Goal: Information Seeking & Learning: Check status

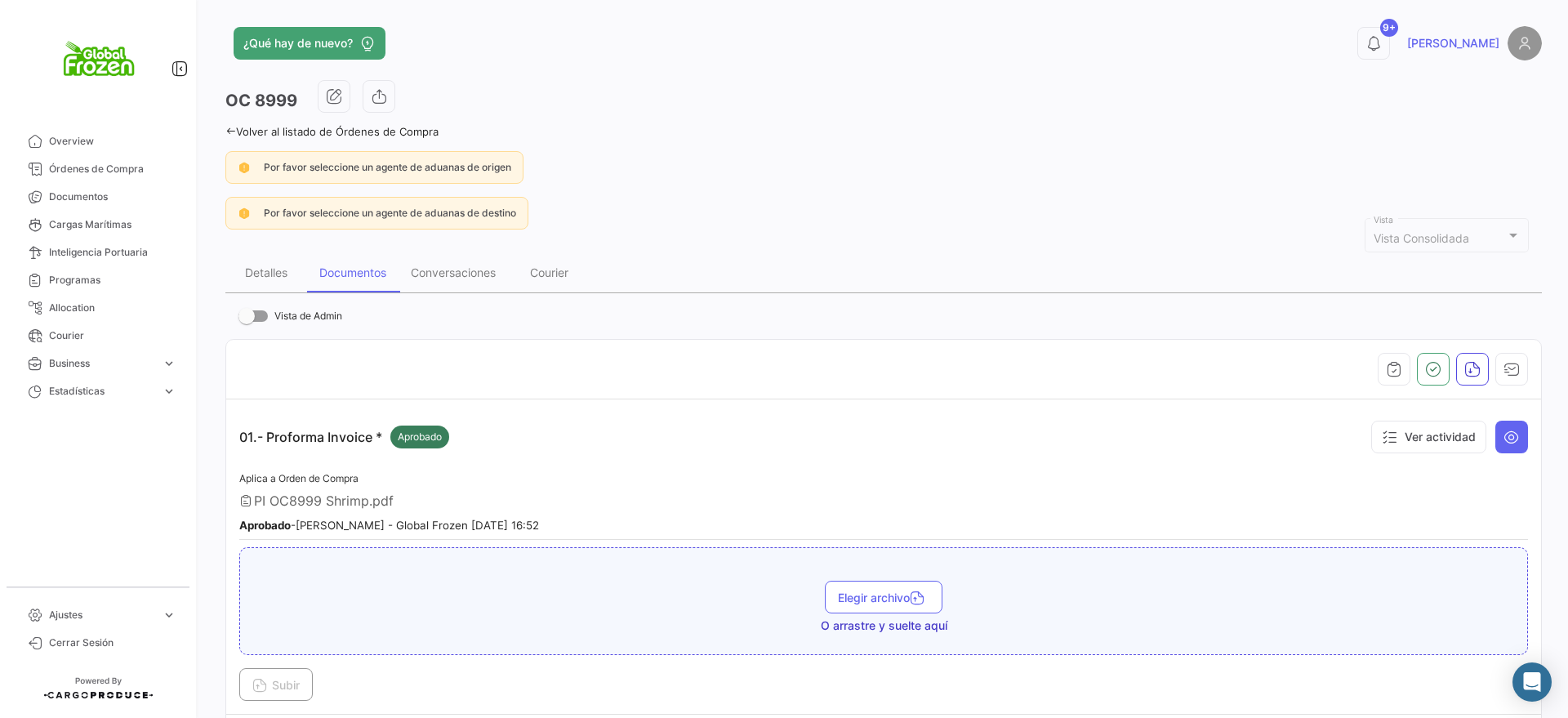
scroll to position [2503, 0]
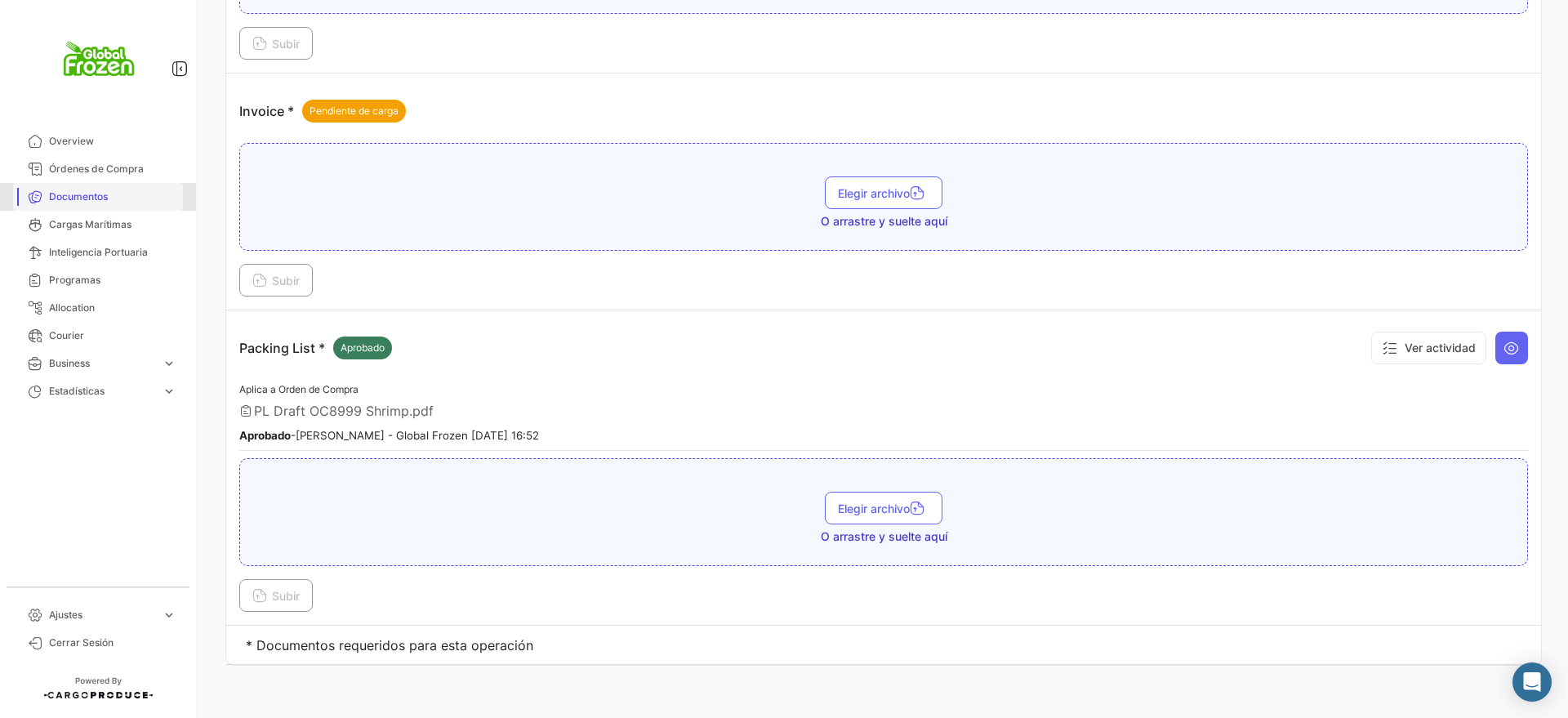
click at [96, 185] on link "Documentos" at bounding box center [97, 197] width 169 height 28
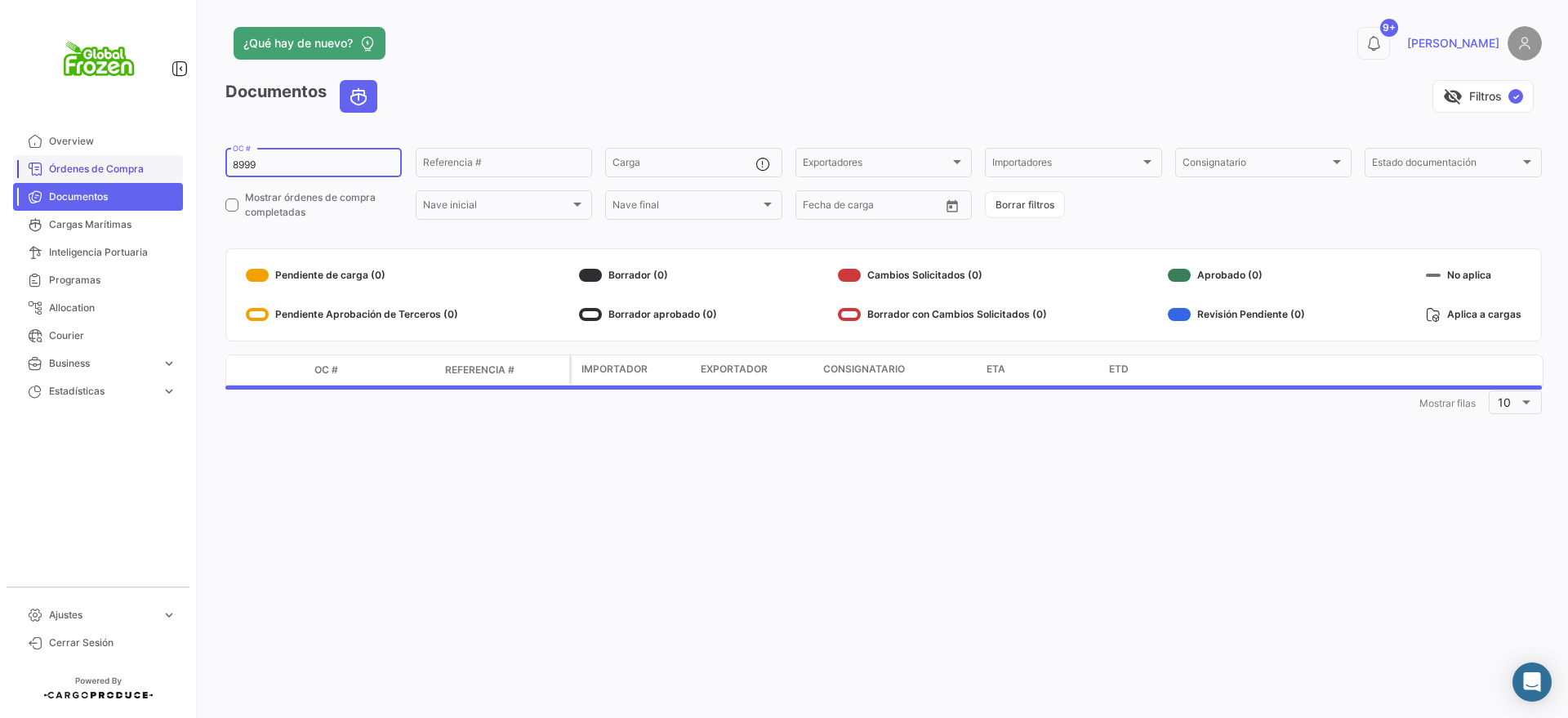
drag, startPoint x: 297, startPoint y: 166, endPoint x: 124, endPoint y: 163, distance: 173.0
click at [124, 163] on mat-sidenav-container "Overview Órdenes de Compra Documentos Cargas Marítimas Inteligencia Portuaria P…" at bounding box center [784, 359] width 1568 height 718
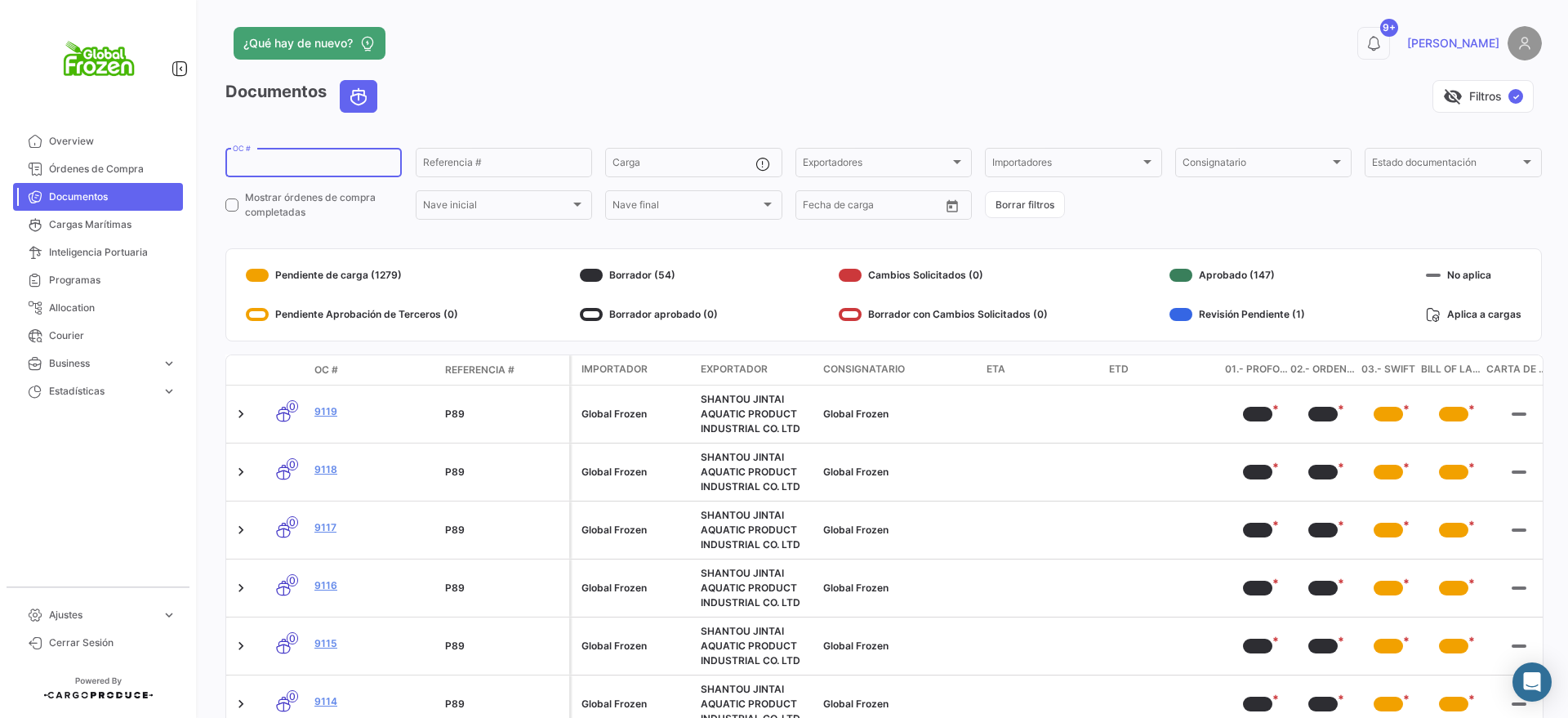
click at [315, 160] on input "OC #" at bounding box center [314, 165] width 162 height 11
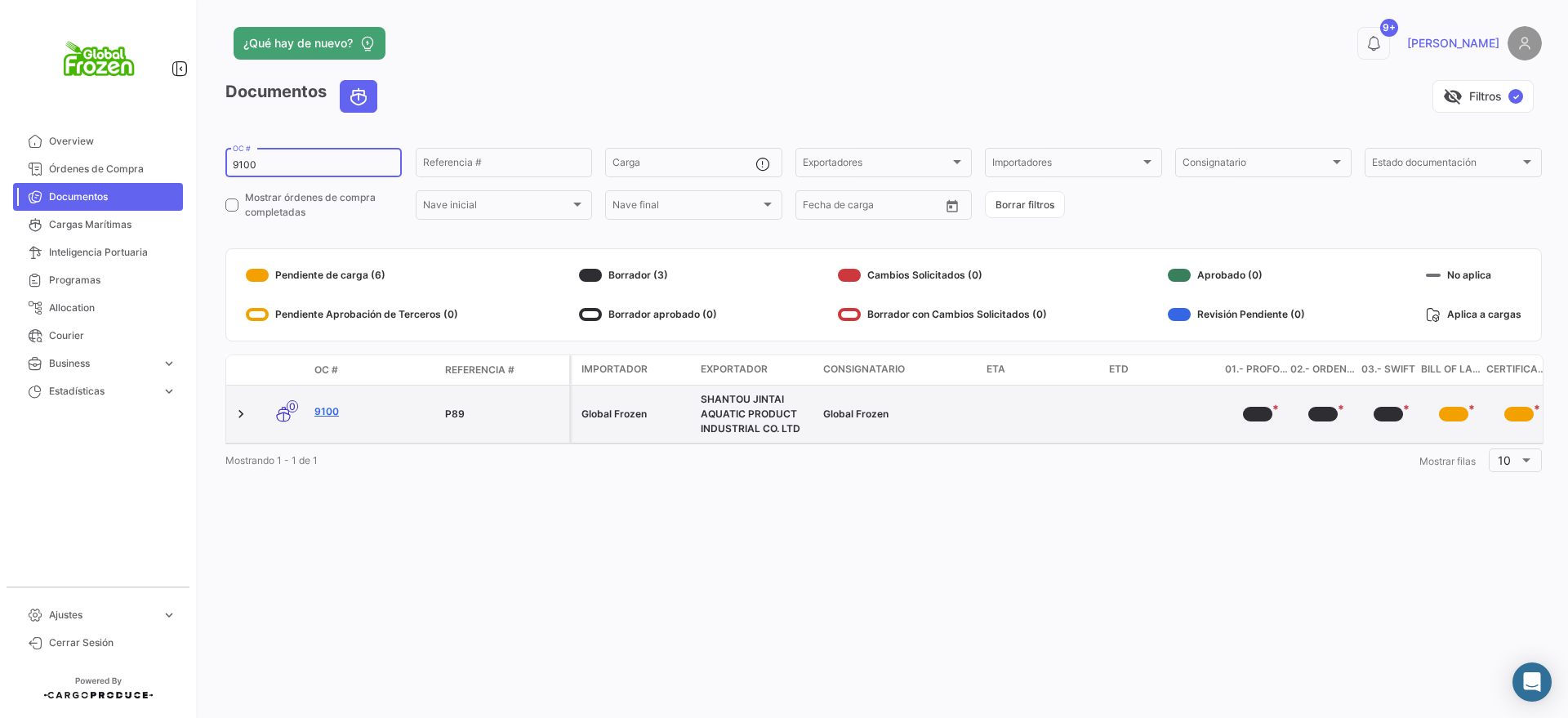
type input "9100"
click at [329, 411] on link "9100" at bounding box center [374, 412] width 118 height 15
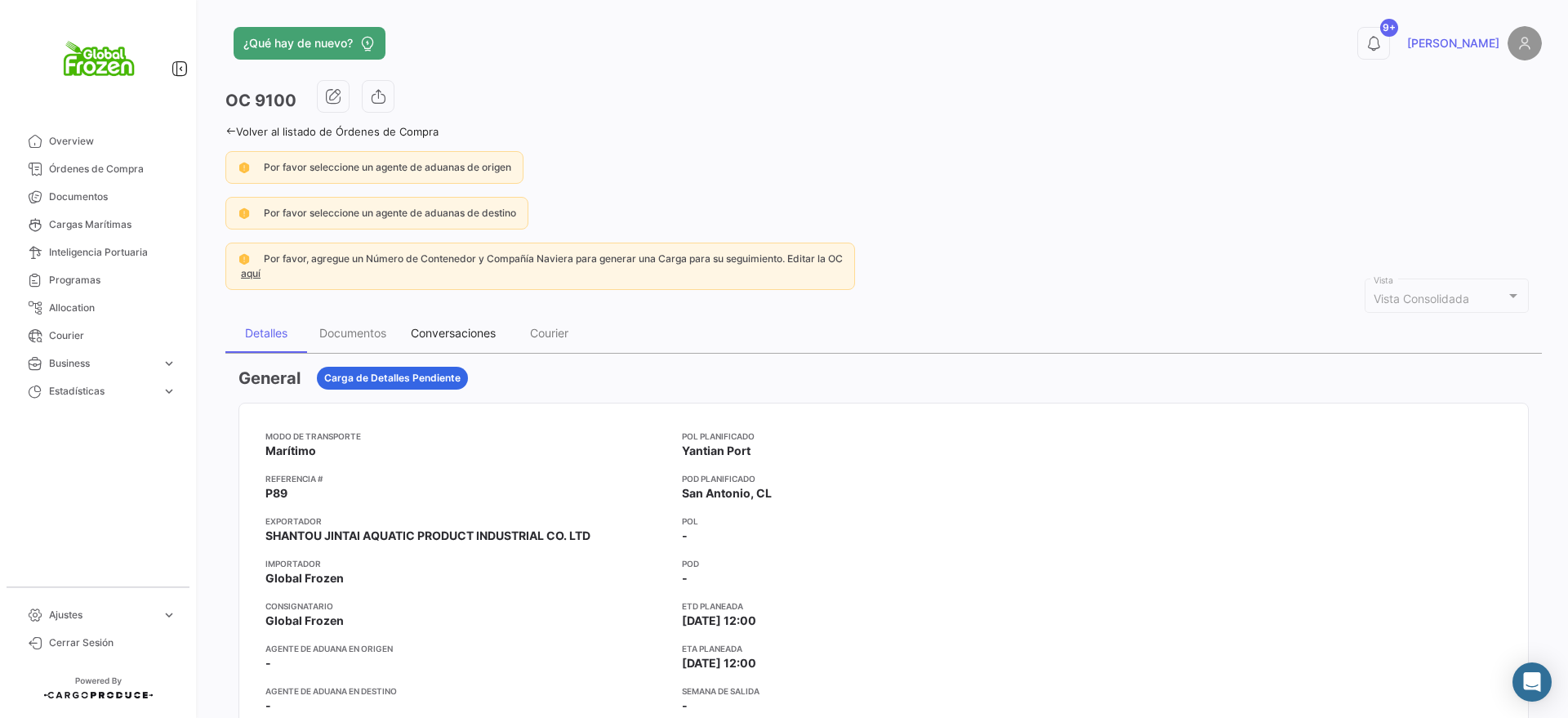
click at [417, 326] on div "Conversaciones" at bounding box center [453, 332] width 85 height 14
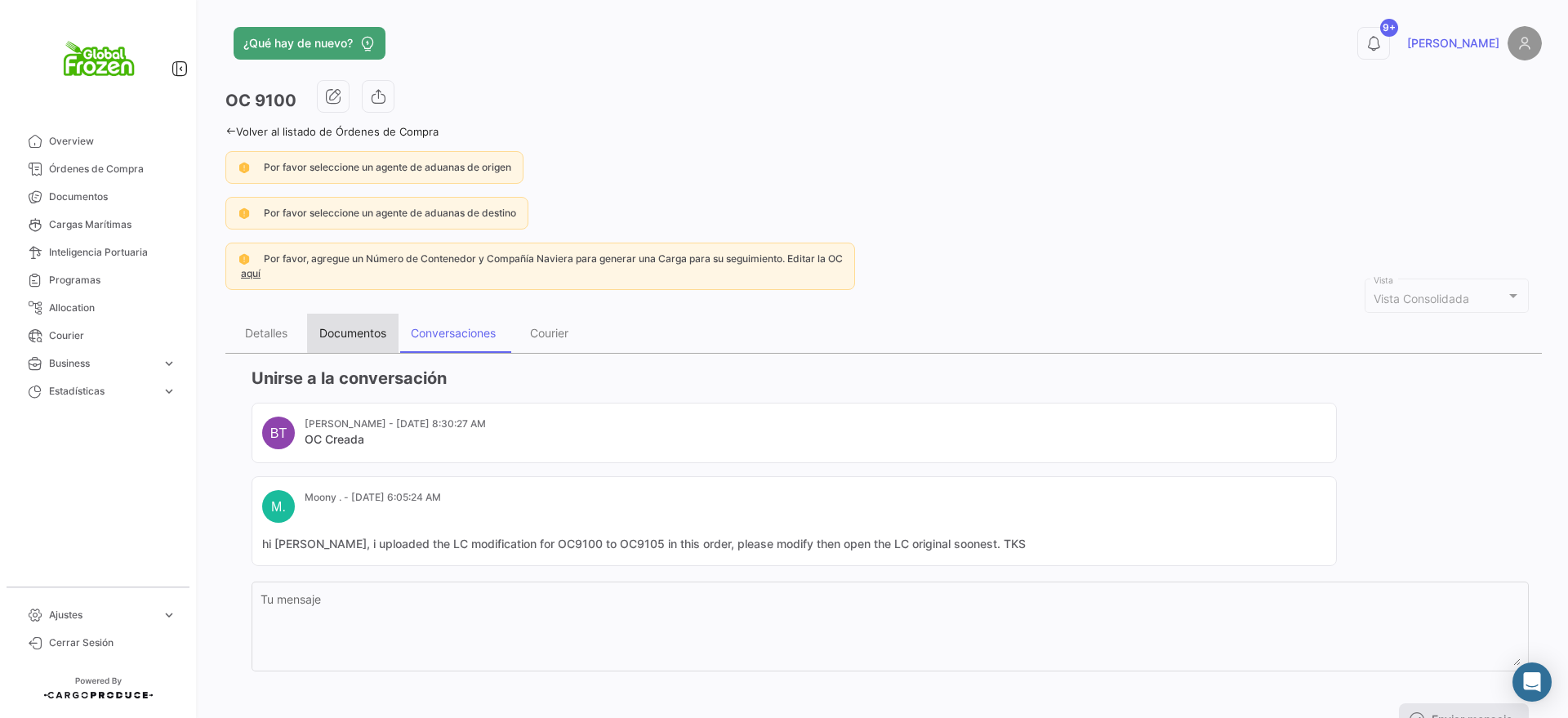
click at [364, 326] on div "Documentos" at bounding box center [353, 332] width 67 height 14
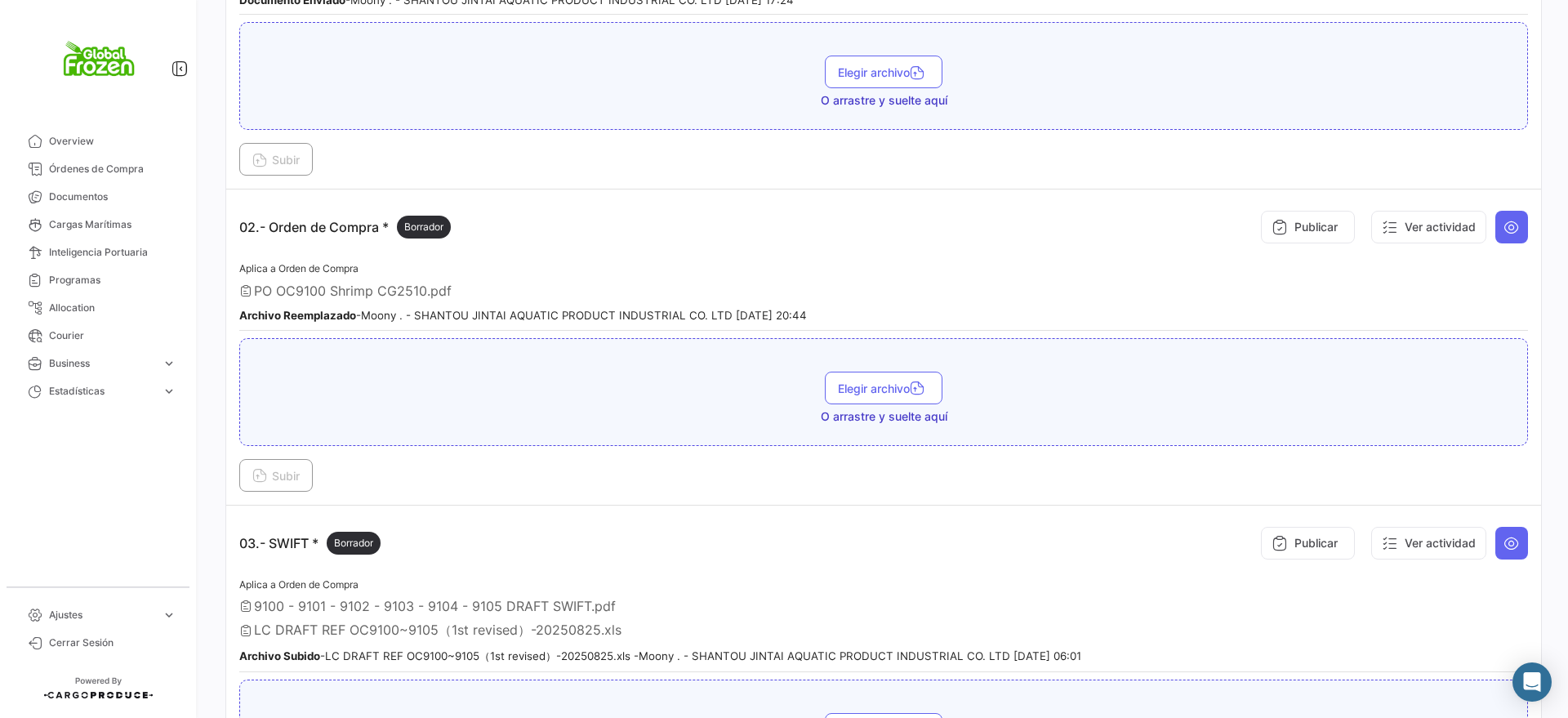
scroll to position [510, 0]
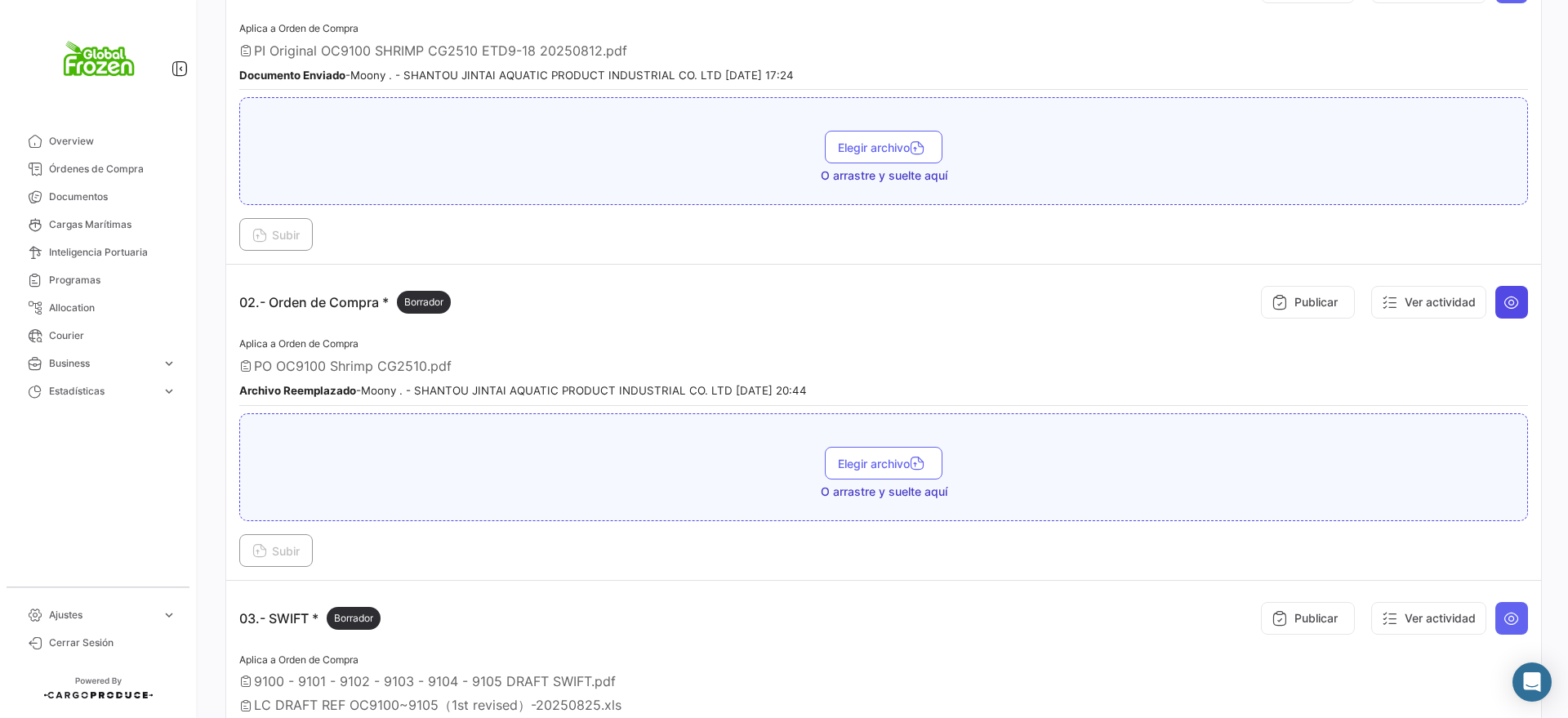
click at [1503, 305] on icon at bounding box center [1511, 301] width 16 height 16
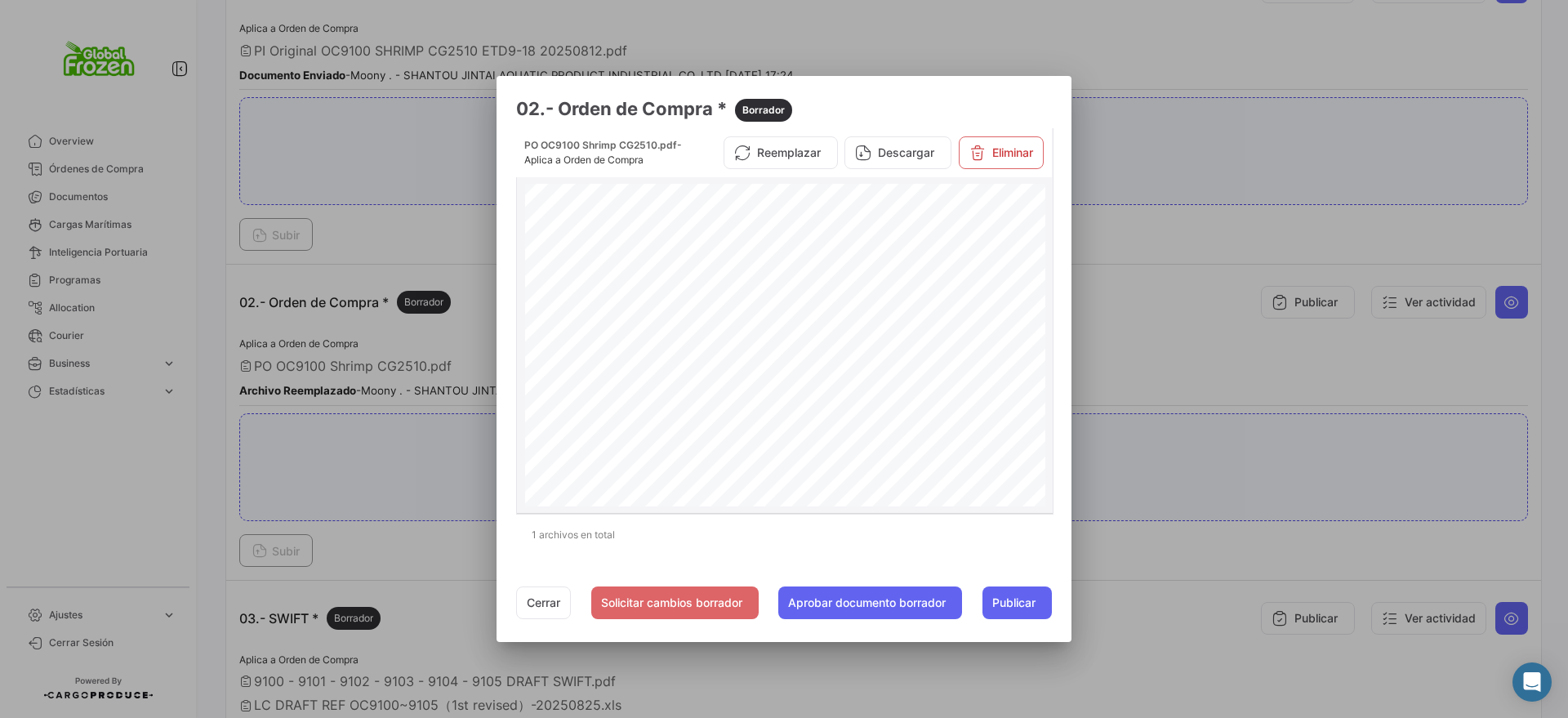
scroll to position [0, 0]
click at [1182, 132] on div at bounding box center [784, 359] width 1568 height 718
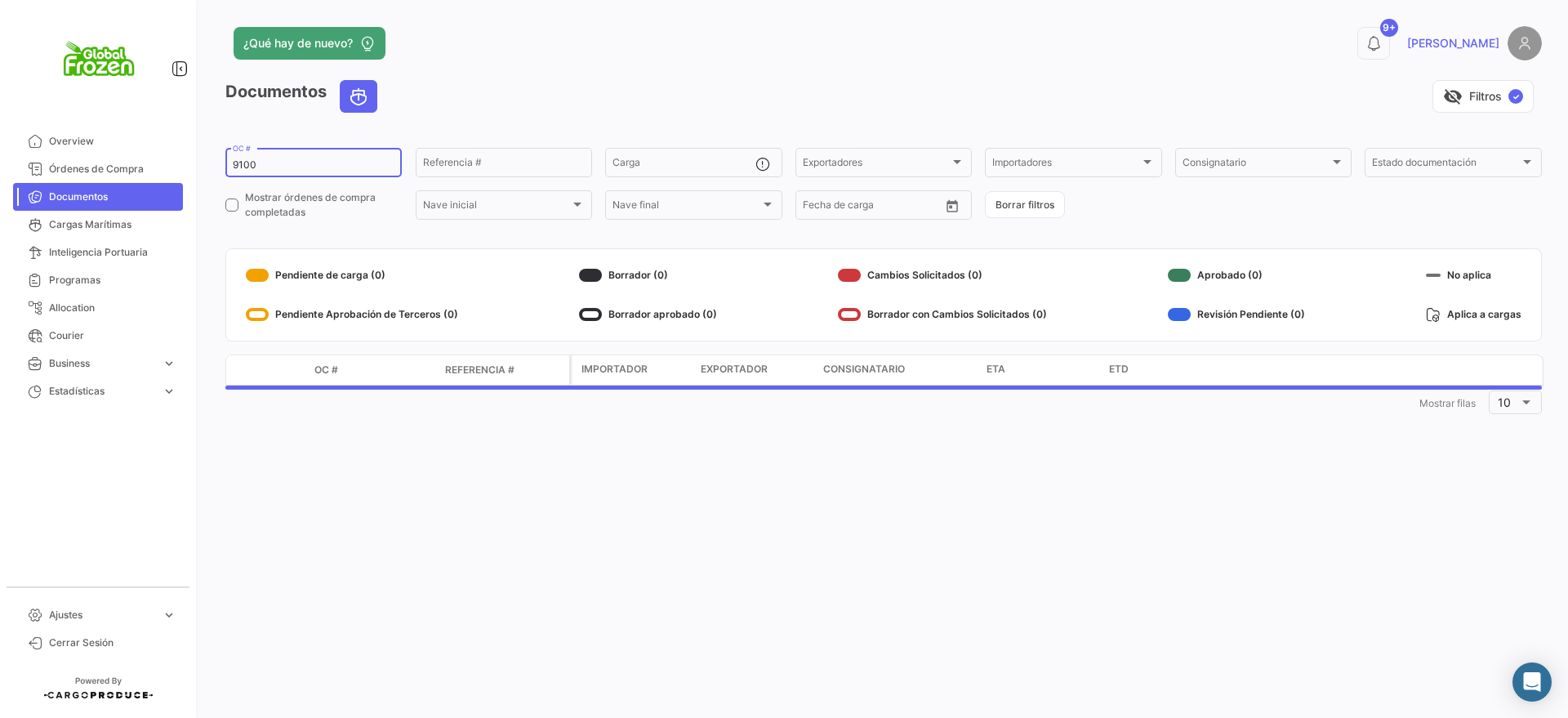
click at [272, 159] on input "9100" at bounding box center [314, 165] width 162 height 11
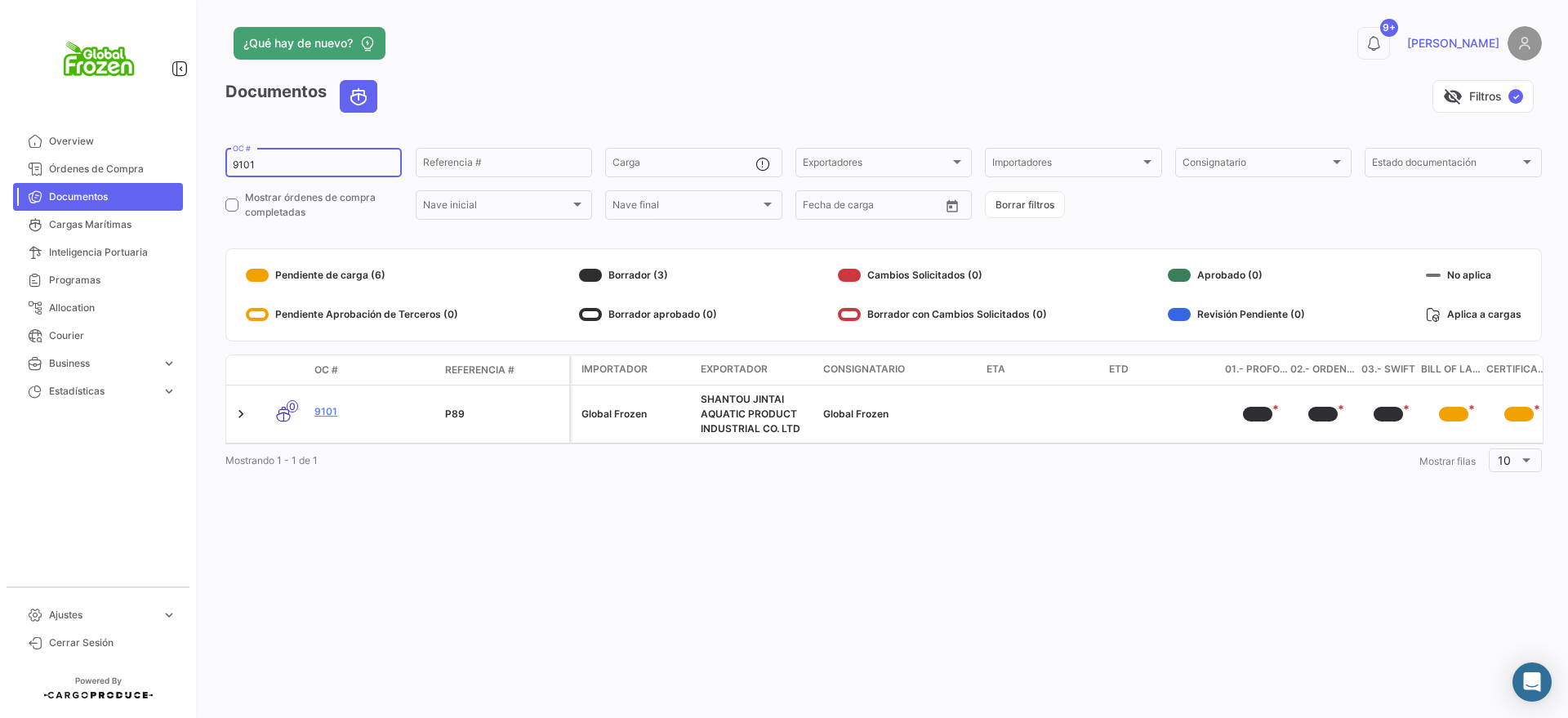
type input "9101"
click at [319, 411] on link "9101" at bounding box center [374, 412] width 118 height 15
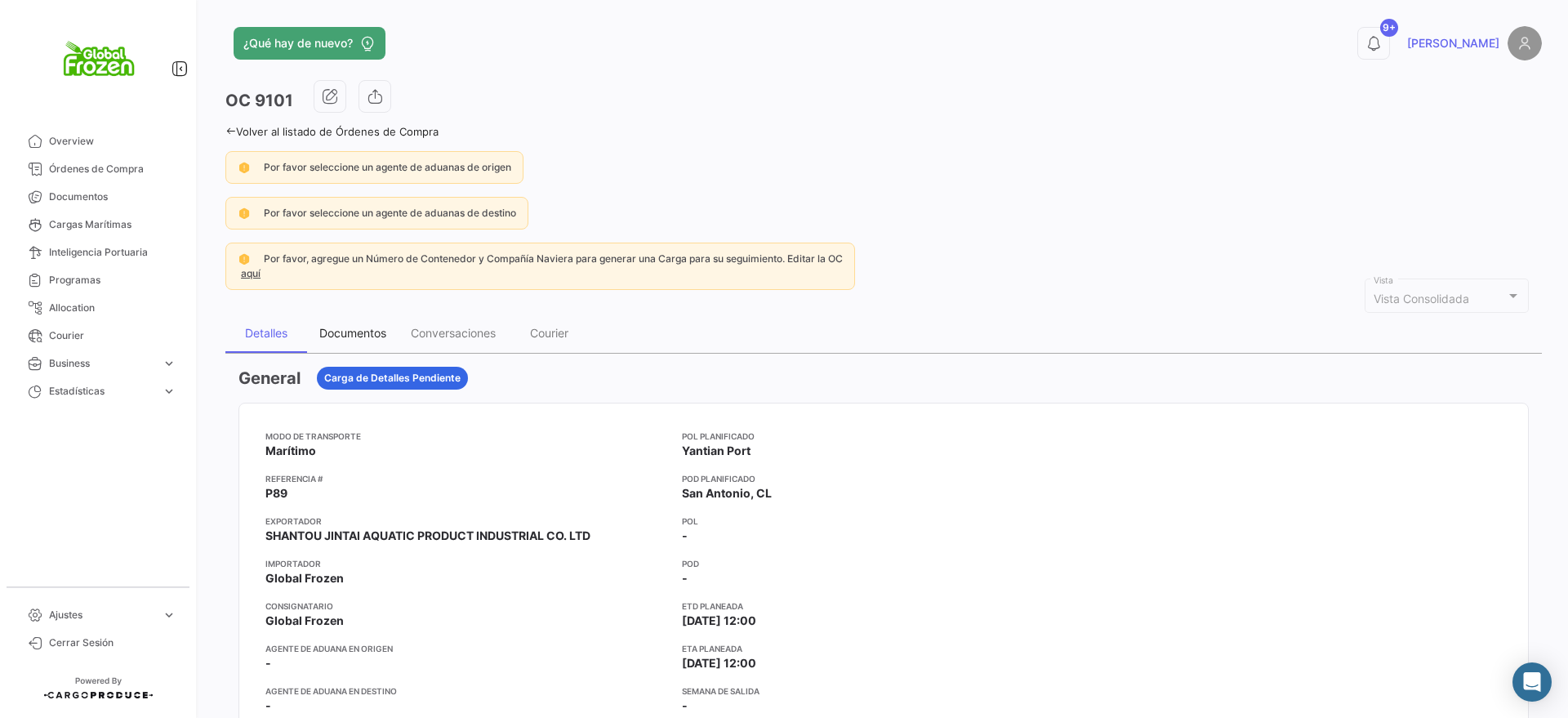
click at [370, 337] on div "Documentos" at bounding box center [353, 332] width 67 height 14
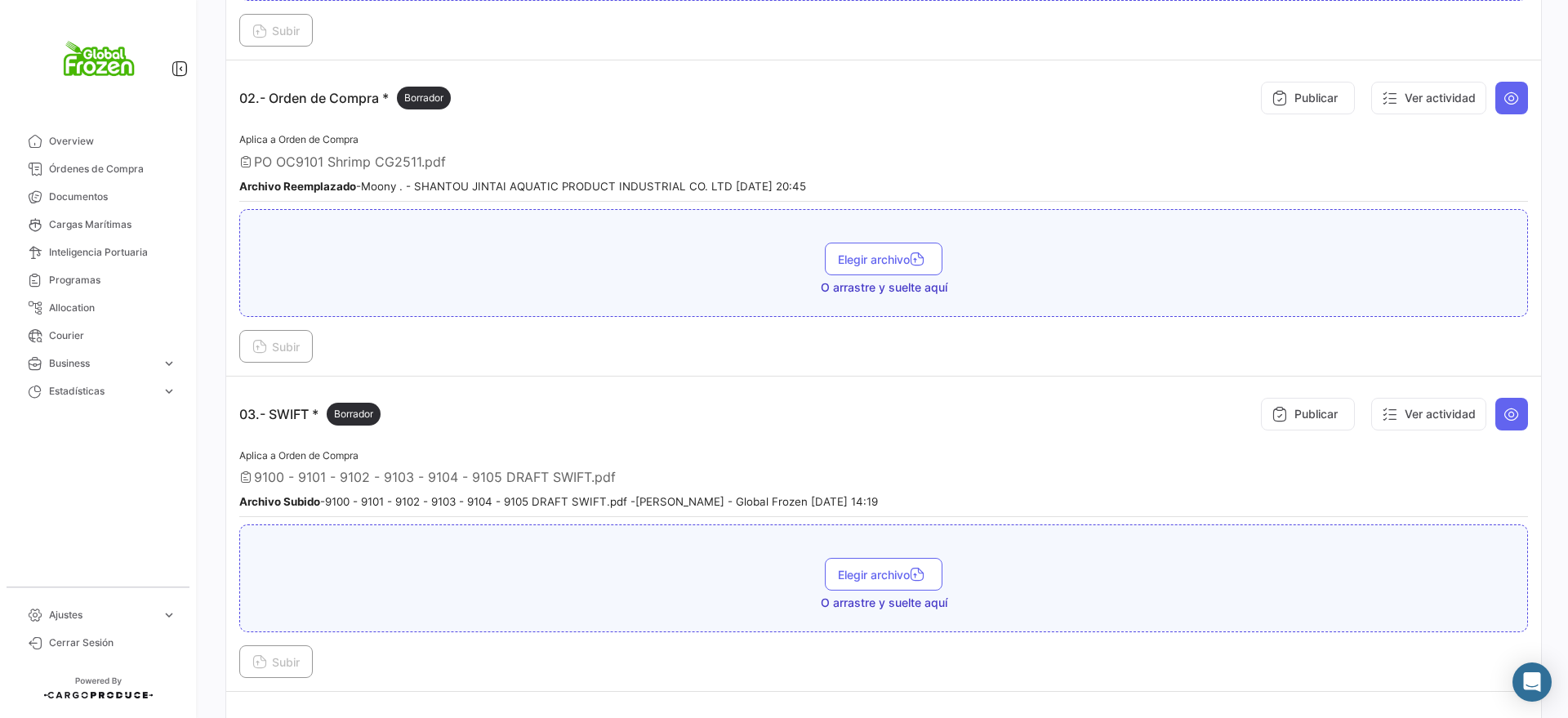
scroll to position [612, 0]
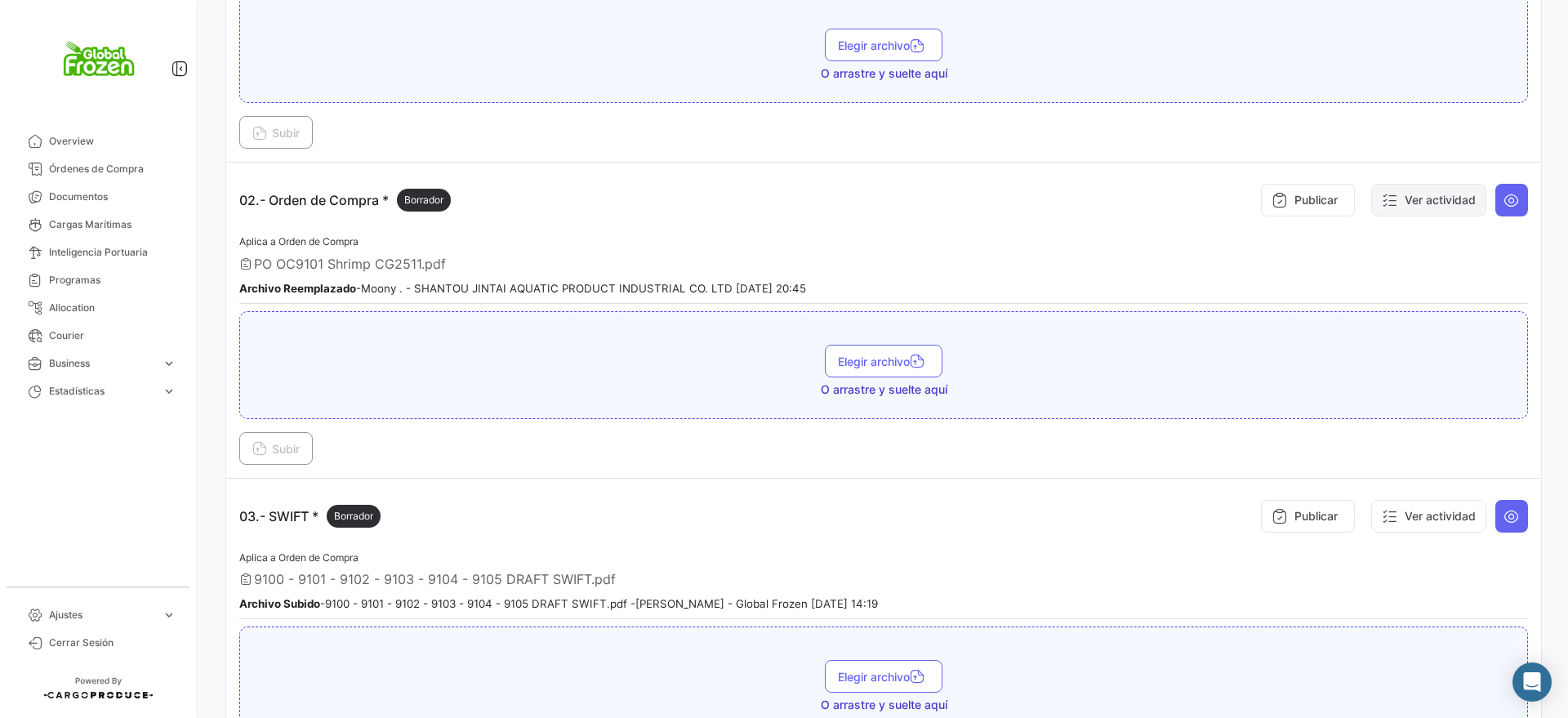
click at [1454, 204] on button "Ver actividad" at bounding box center [1429, 199] width 115 height 33
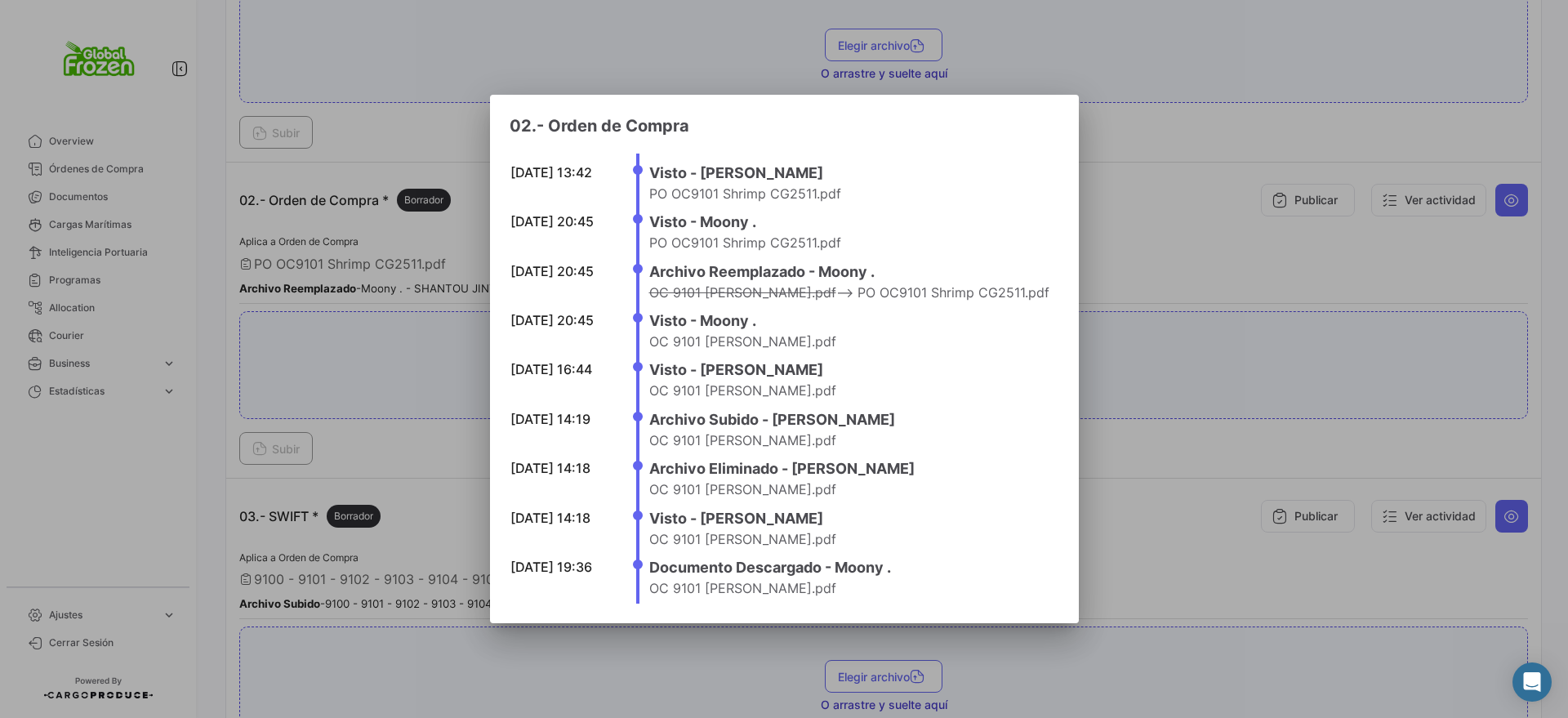
click at [732, 368] on h4 "Visto - [PERSON_NAME]" at bounding box center [848, 370] width 400 height 22
click at [1165, 188] on div at bounding box center [784, 359] width 1568 height 718
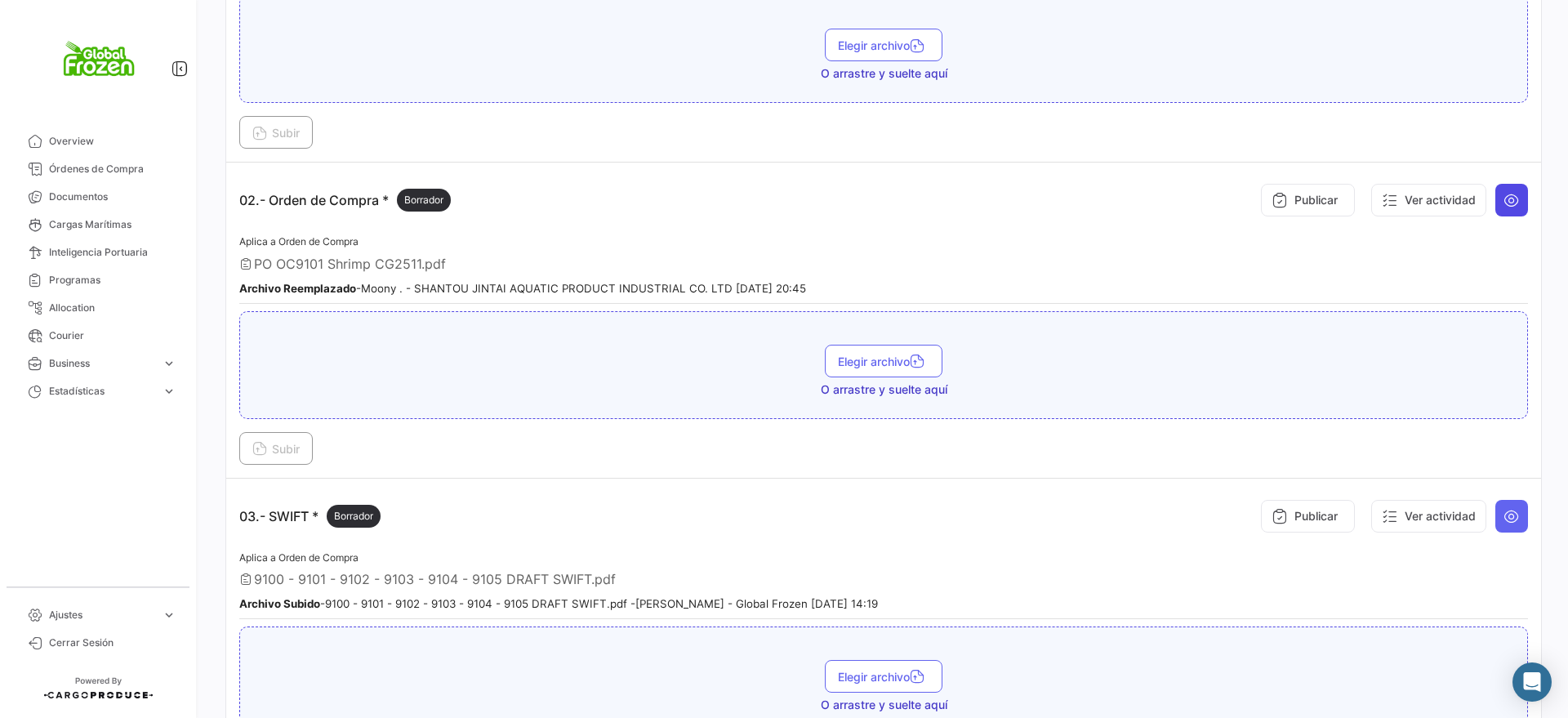
click at [1503, 199] on icon at bounding box center [1511, 199] width 16 height 16
click at [1503, 198] on icon at bounding box center [1511, 199] width 16 height 16
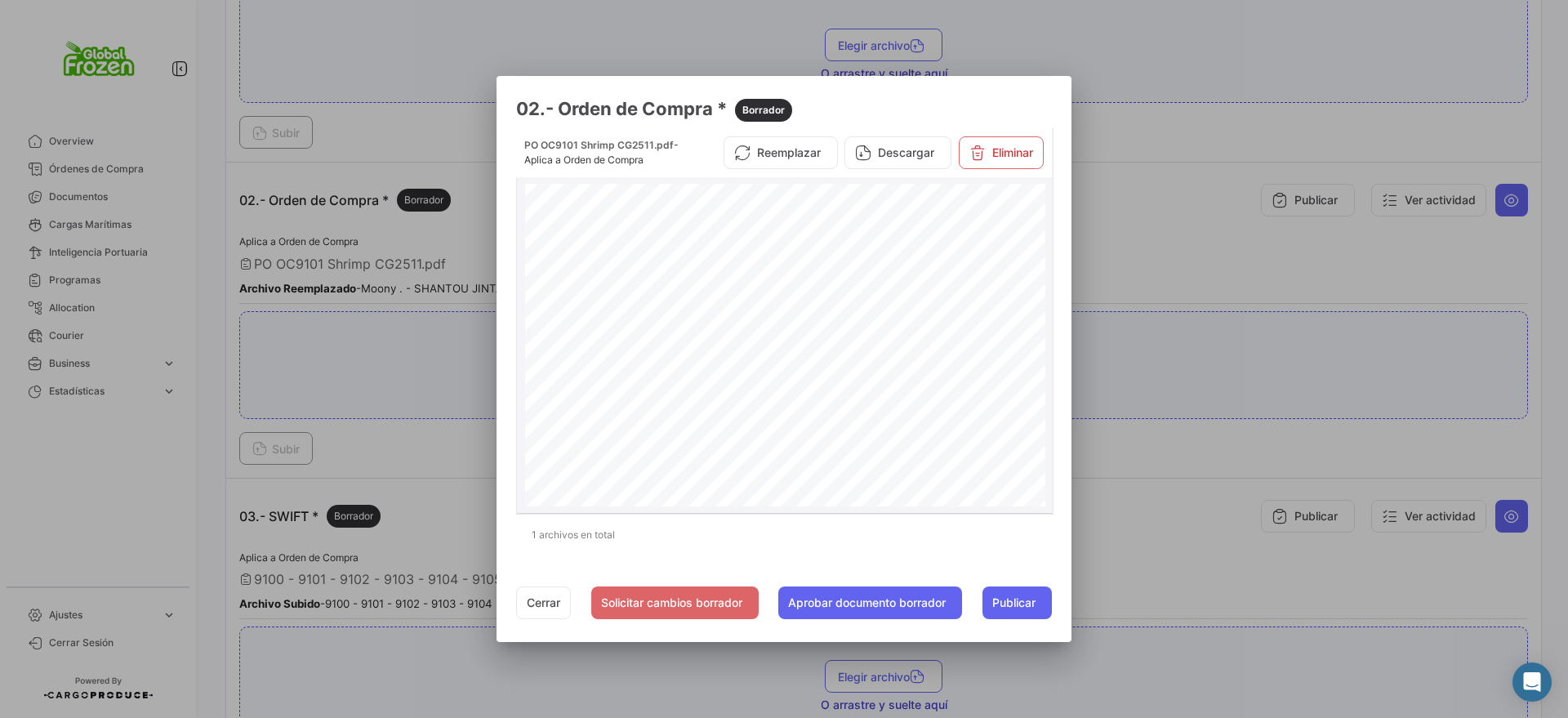
scroll to position [0, 0]
click at [1153, 38] on div at bounding box center [784, 359] width 1568 height 718
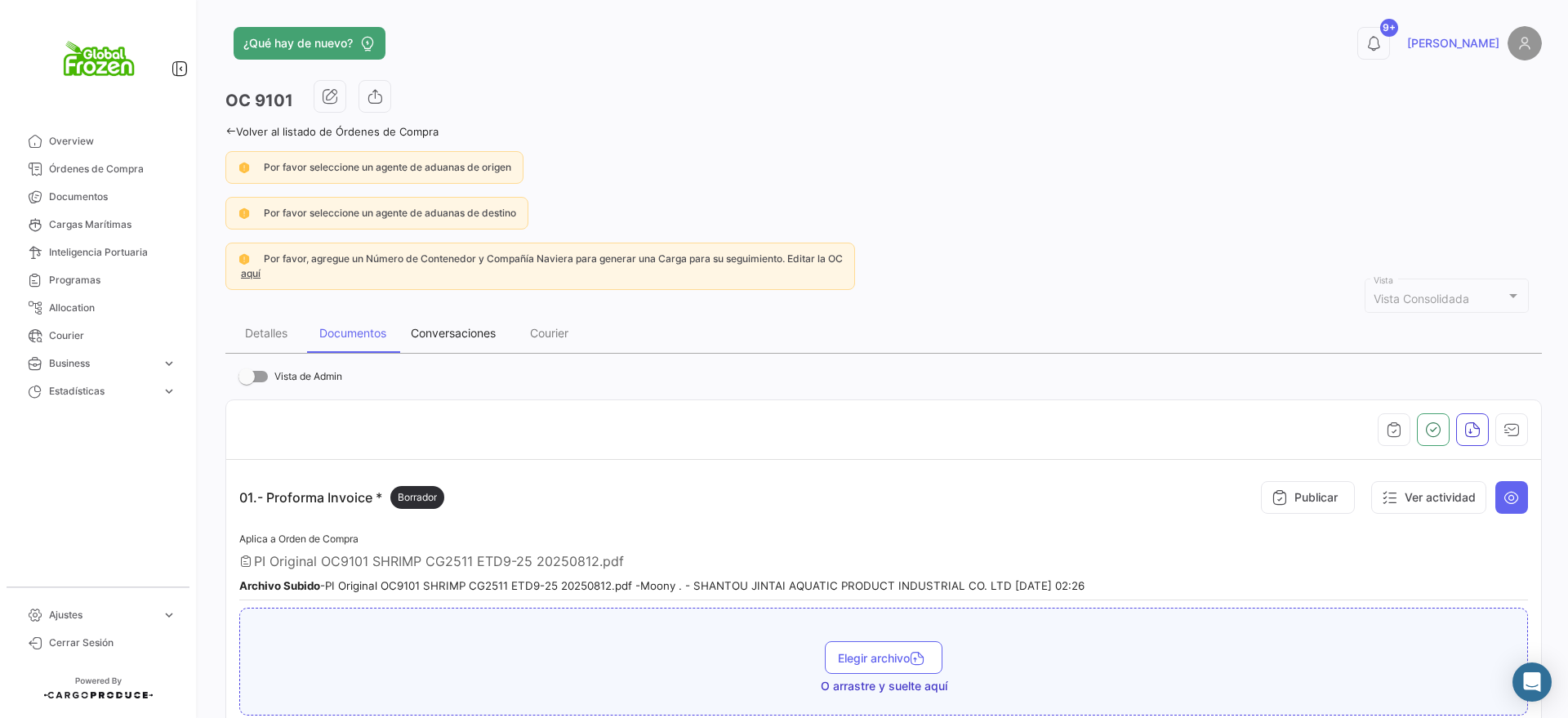
click at [462, 334] on div "Conversaciones" at bounding box center [453, 332] width 85 height 14
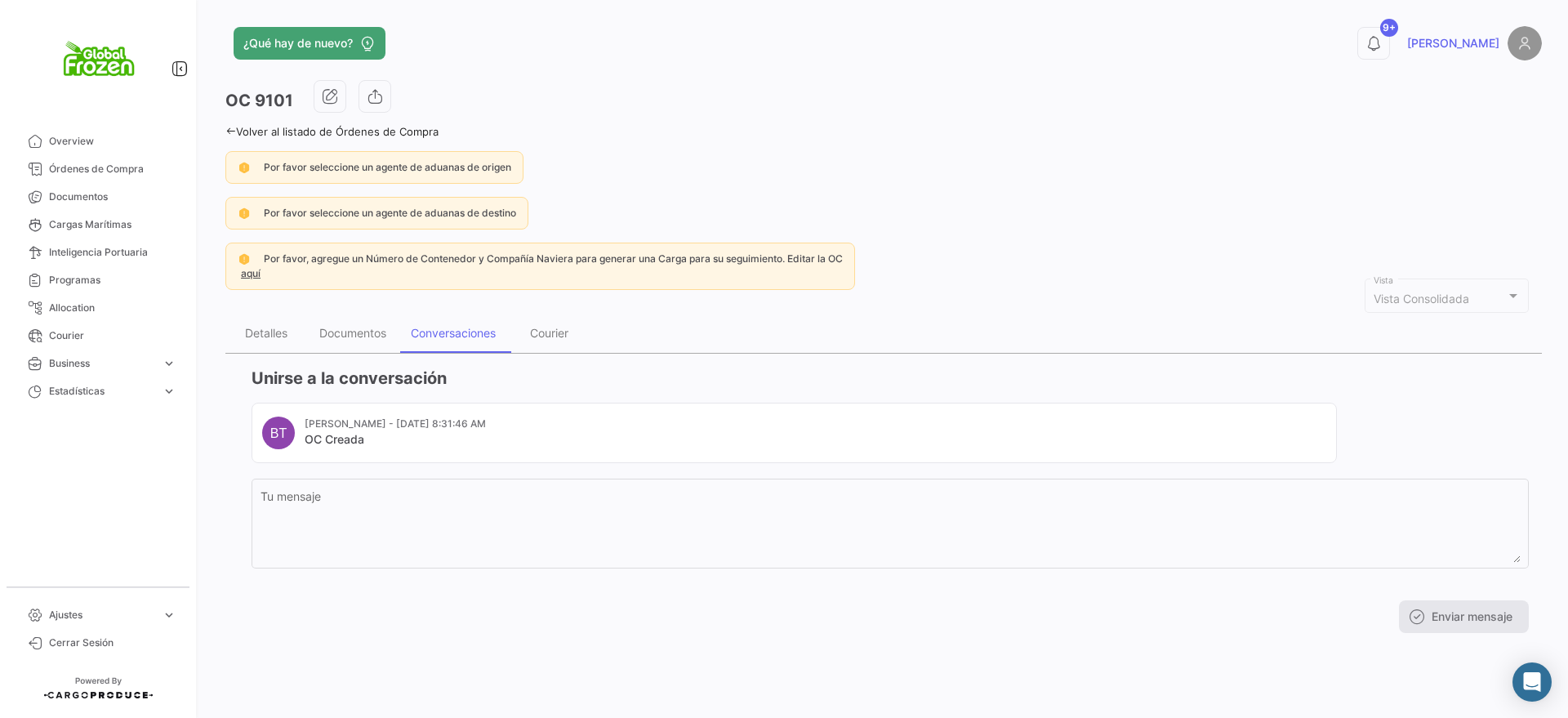
click at [393, 423] on mat-card-subtitle "[PERSON_NAME] - [DATE] 8:31:46 AM" at bounding box center [395, 424] width 182 height 15
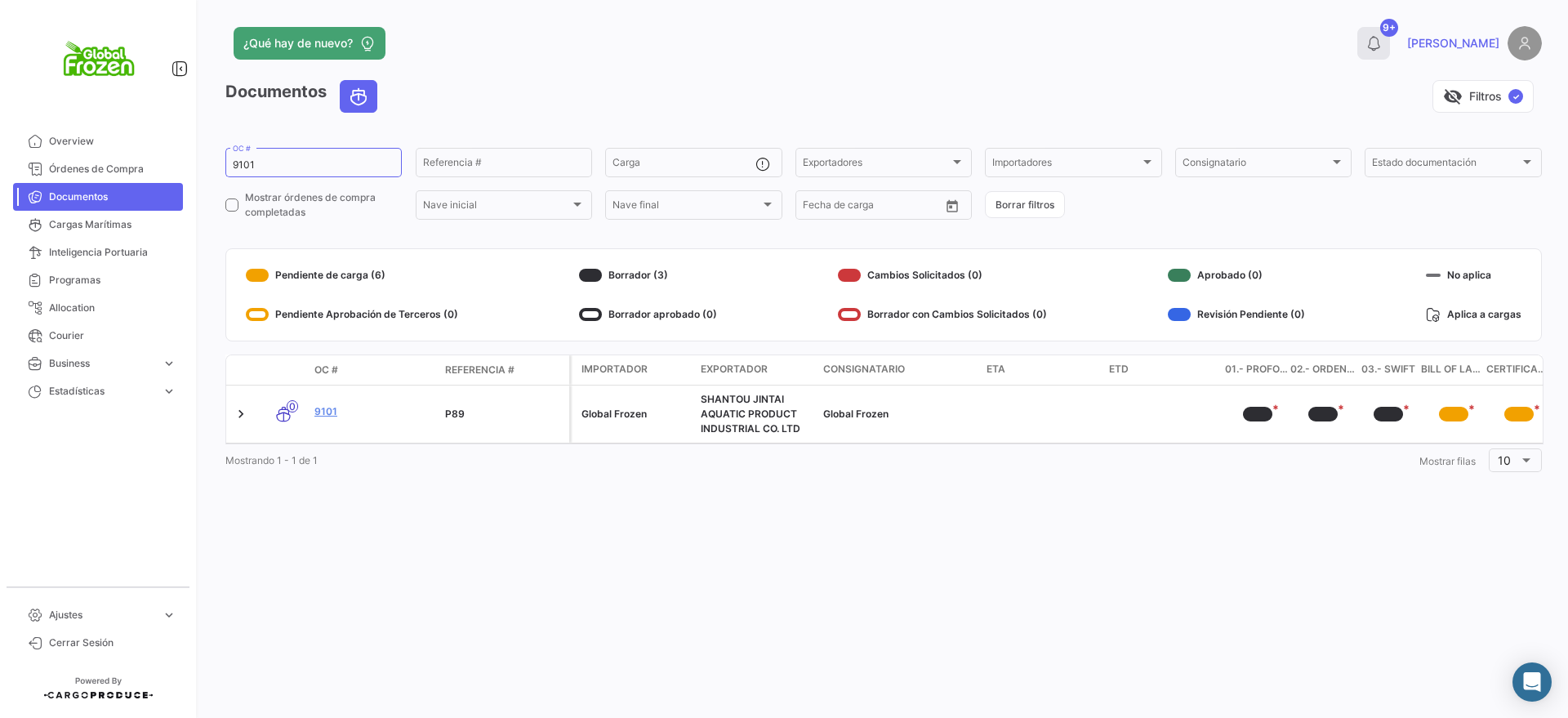
click at [1382, 39] on icon at bounding box center [1372, 43] width 16 height 16
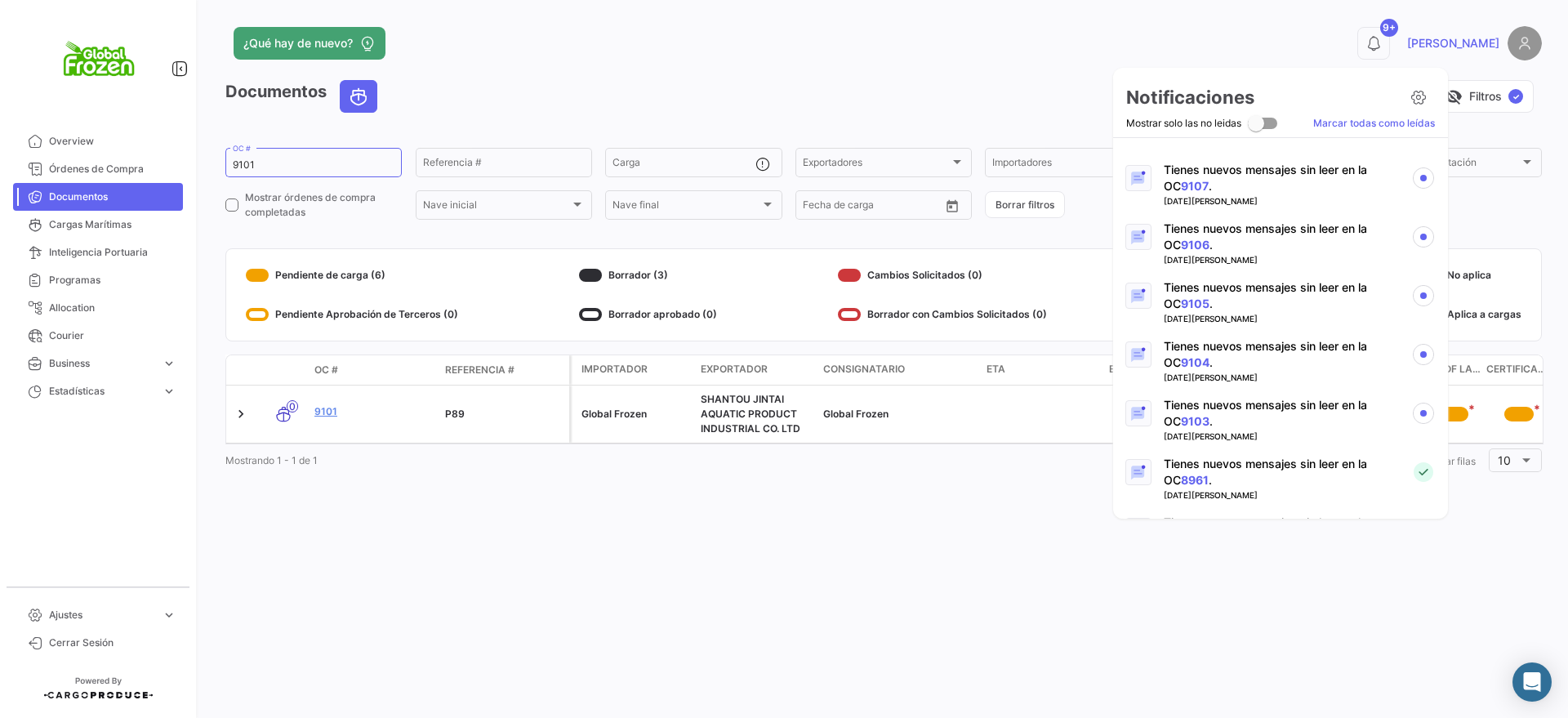
scroll to position [918, 0]
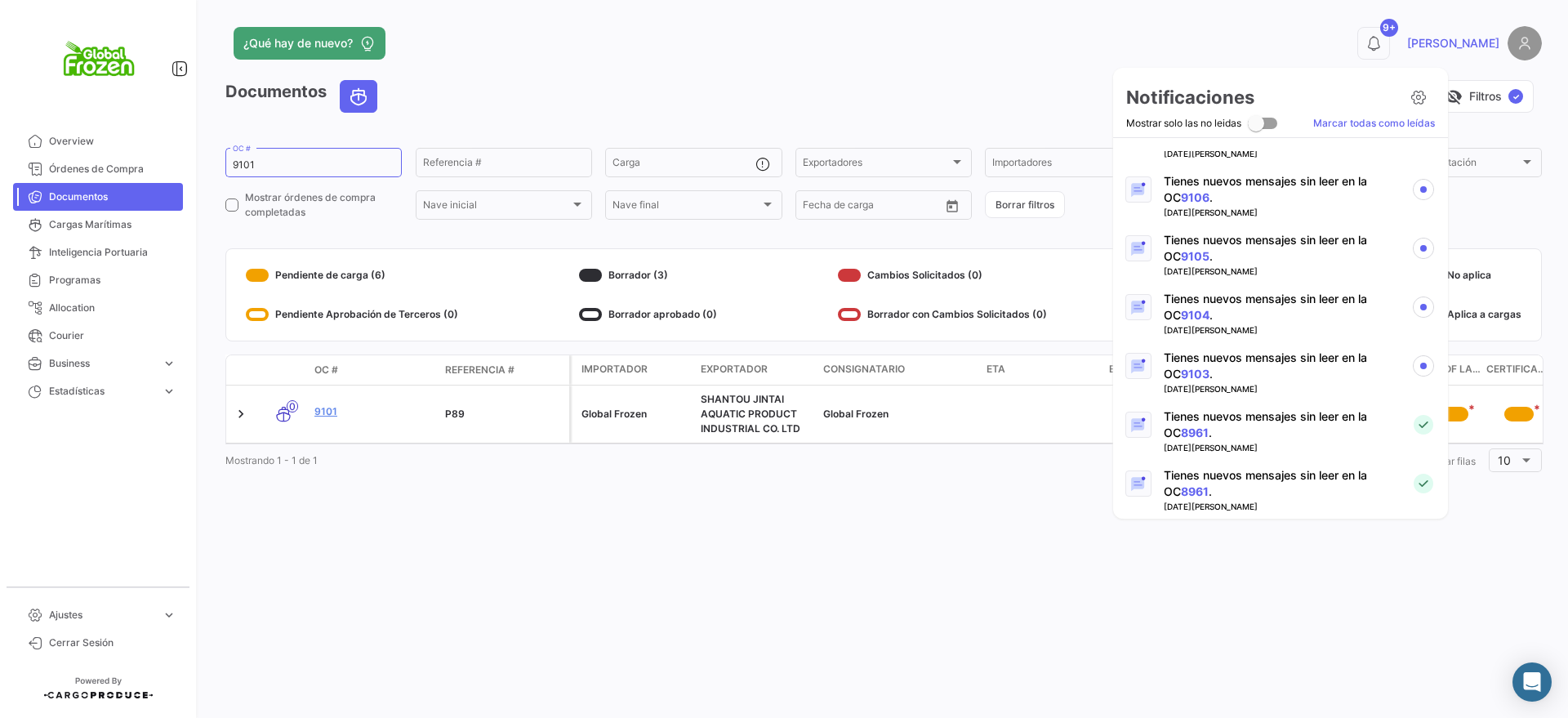
click at [1251, 361] on p "Tienes nuevos mensajes sin leer en la OC 9103 ." at bounding box center [1281, 365] width 234 height 33
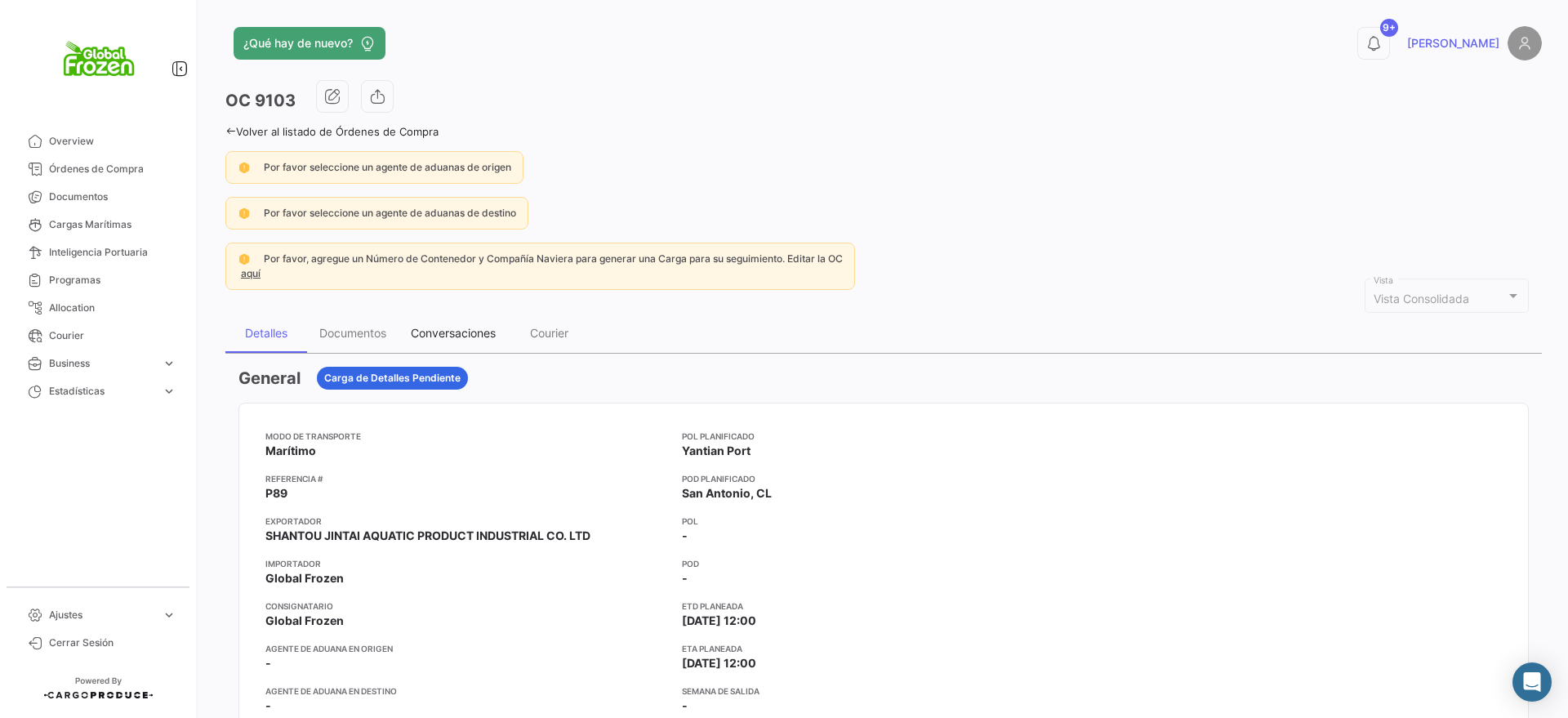
click at [459, 336] on div "Conversaciones" at bounding box center [453, 332] width 85 height 14
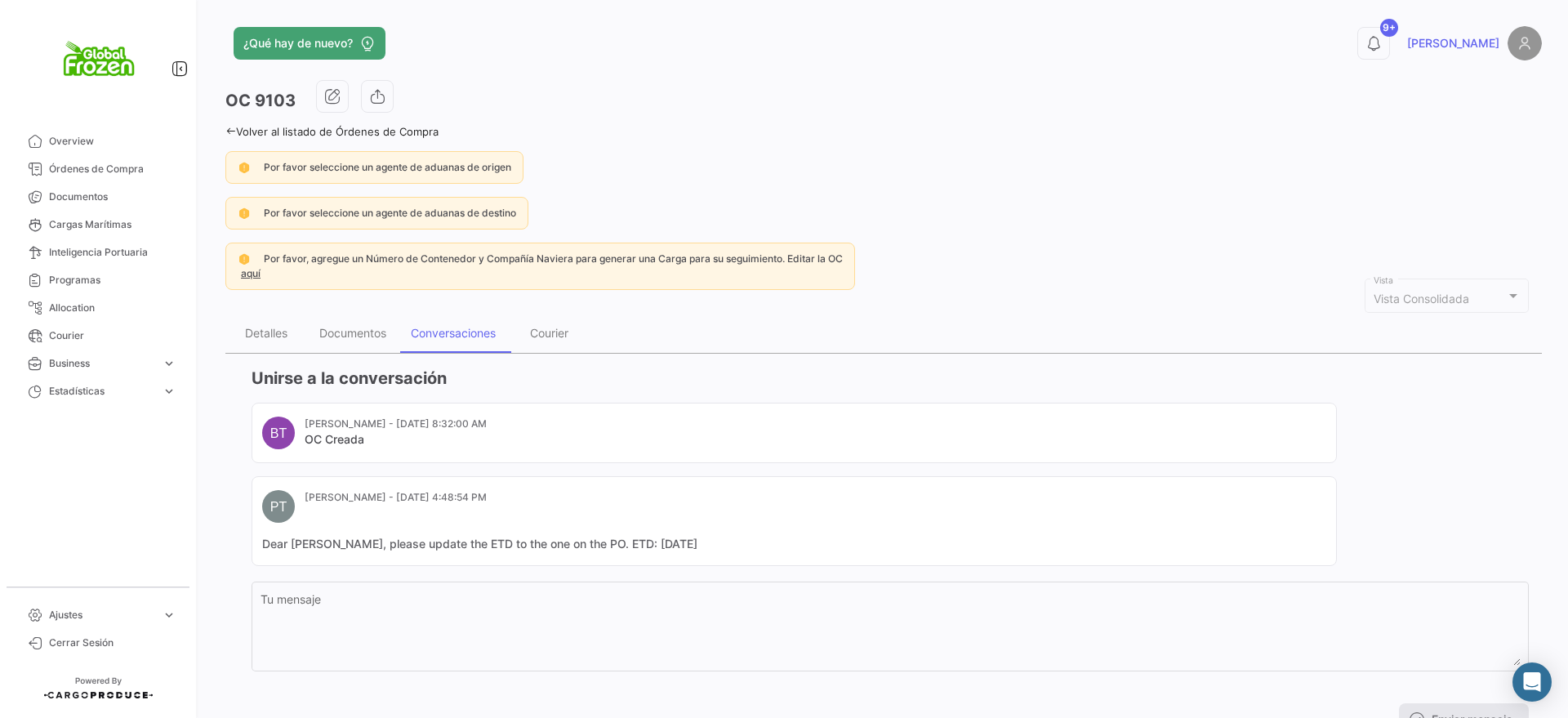
click at [570, 511] on mat-card-header "PT [PERSON_NAME] - [DATE] 4:48:54 PM" at bounding box center [794, 506] width 1064 height 33
click at [428, 494] on mat-card-subtitle "[PERSON_NAME] - [DATE] 4:48:54 PM" at bounding box center [395, 497] width 183 height 15
click at [342, 93] on button "button" at bounding box center [332, 95] width 33 height 33
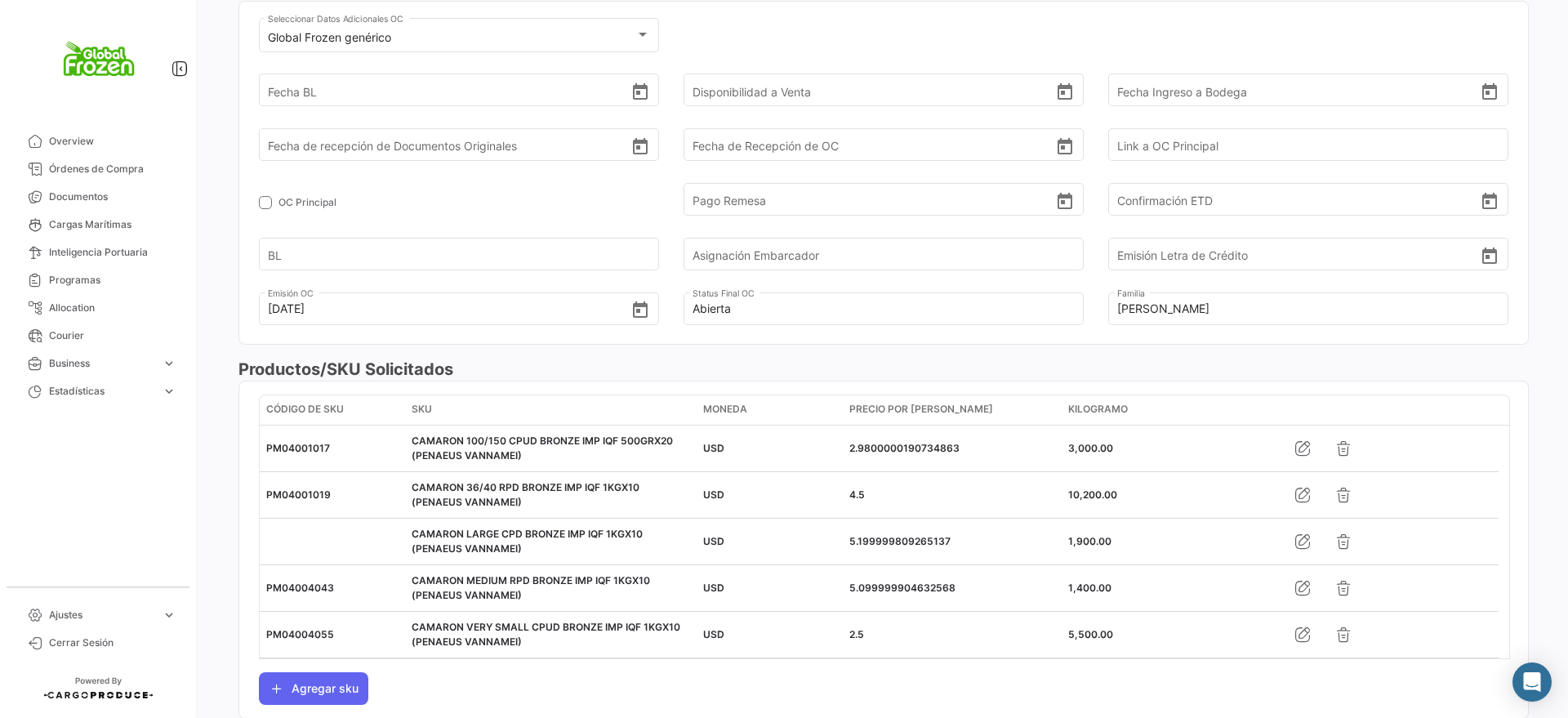
scroll to position [845, 0]
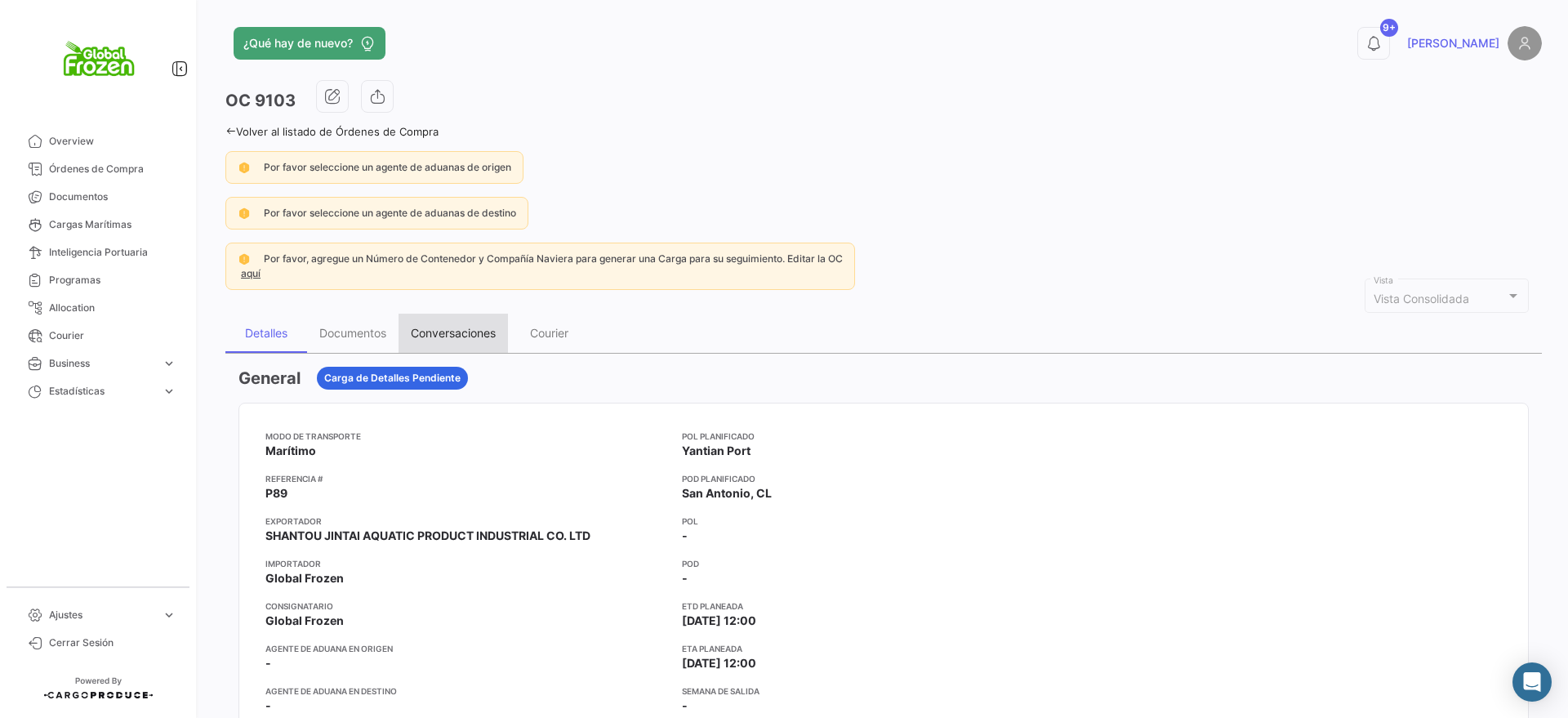
click at [475, 342] on div "Conversaciones" at bounding box center [453, 333] width 110 height 39
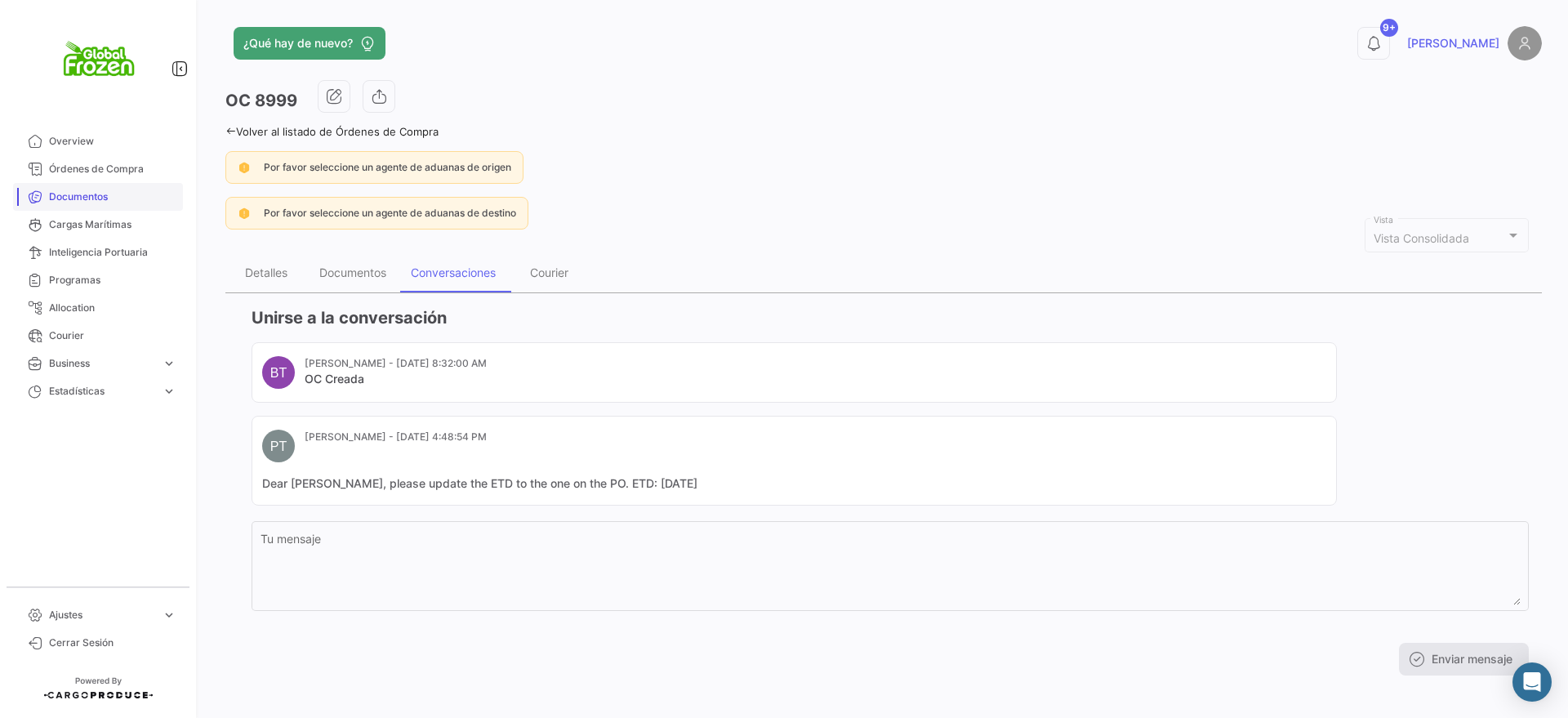
click at [79, 198] on span "Documentos" at bounding box center [112, 197] width 127 height 15
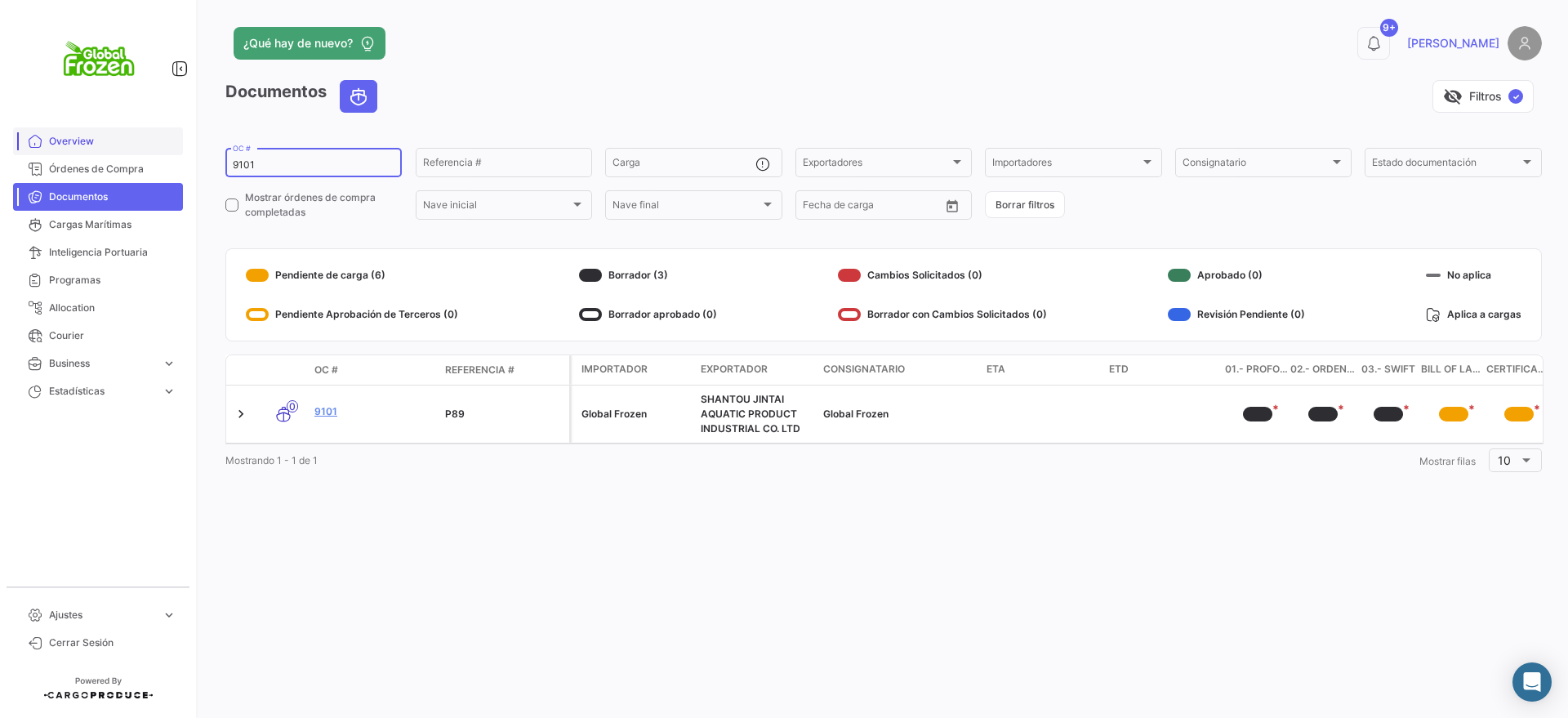
drag, startPoint x: 286, startPoint y: 160, endPoint x: 57, endPoint y: 129, distance: 231.1
click at [57, 129] on mat-sidenav-container "Overview Órdenes de Compra Documentos Cargas Marítimas Inteligencia Portuaria P…" at bounding box center [784, 359] width 1568 height 718
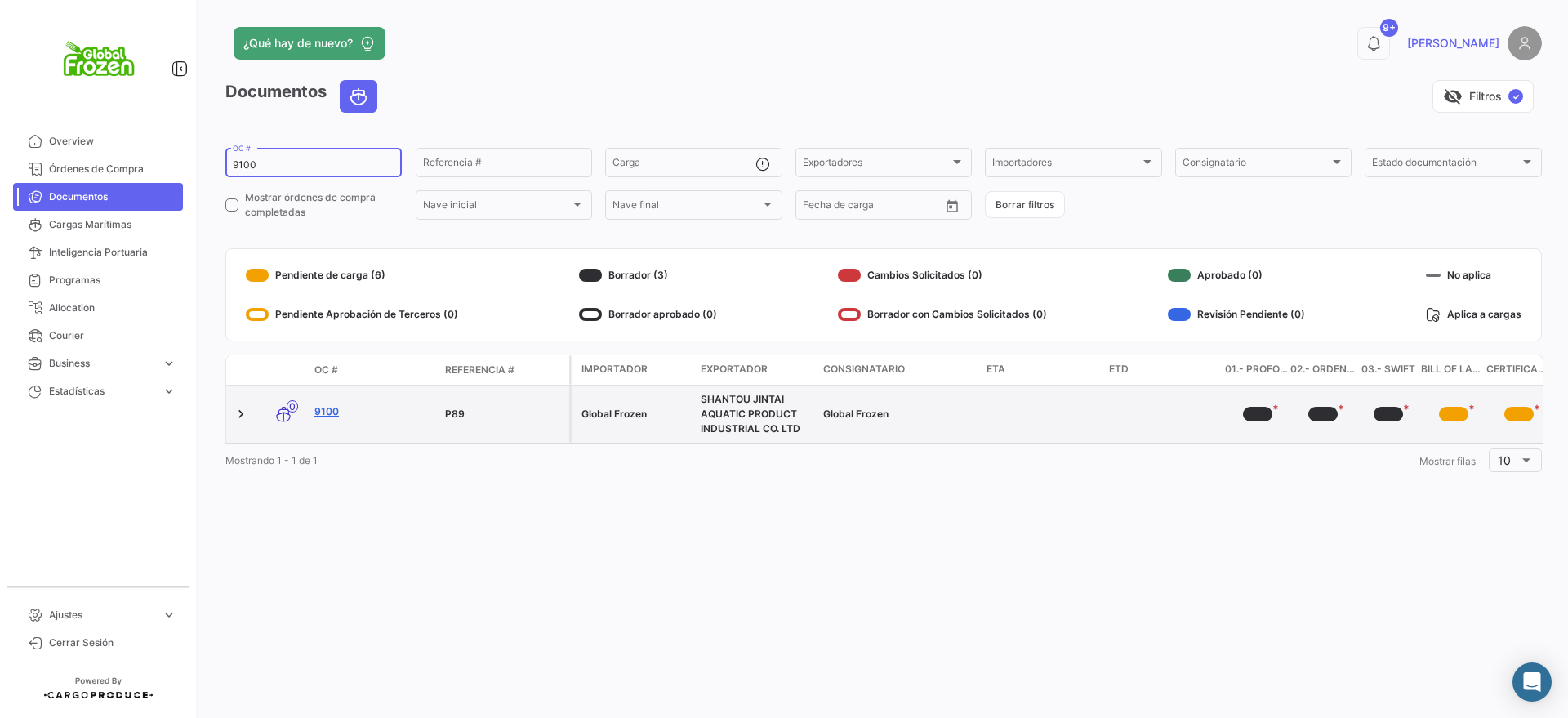
type input "9100"
click at [331, 406] on link "9100" at bounding box center [374, 412] width 118 height 15
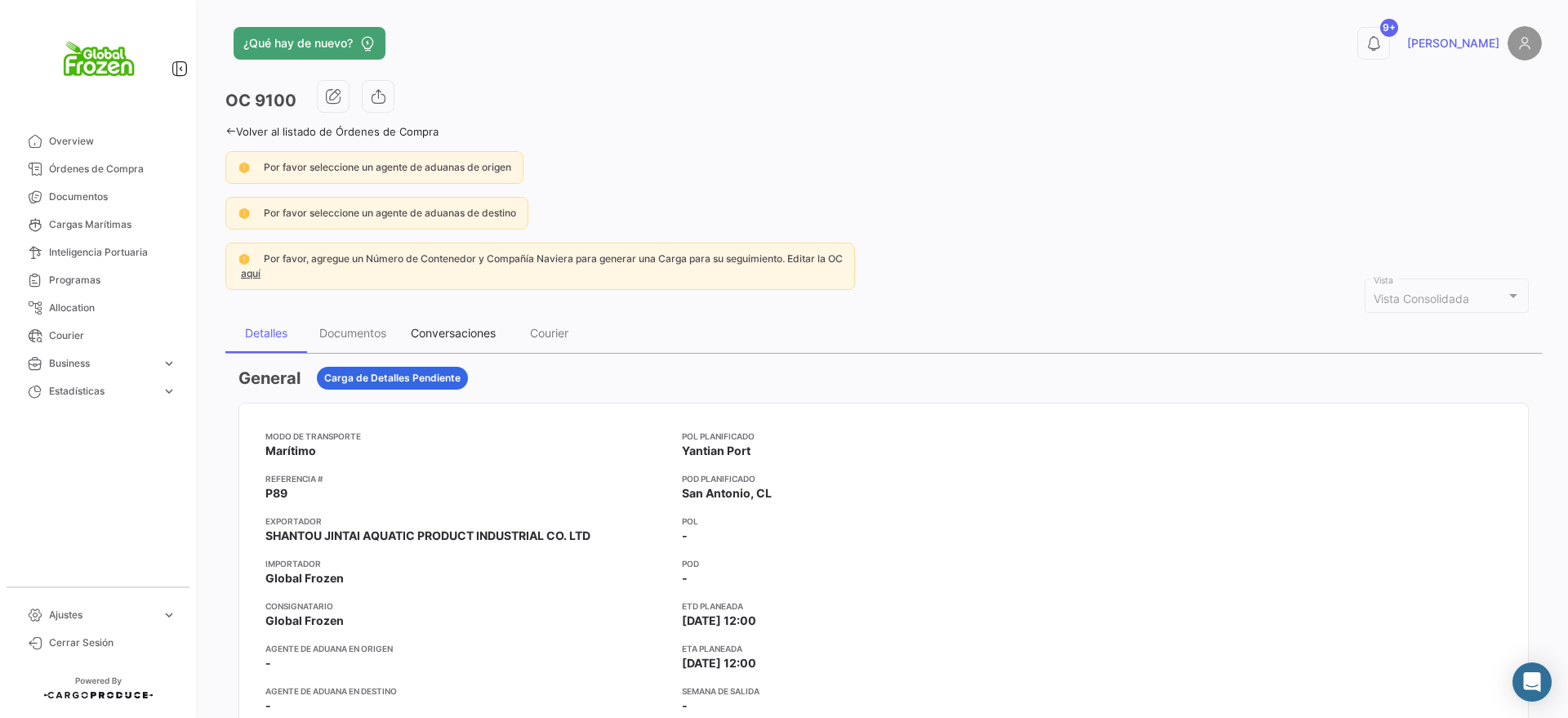
click at [432, 331] on div "Conversaciones" at bounding box center [453, 332] width 85 height 14
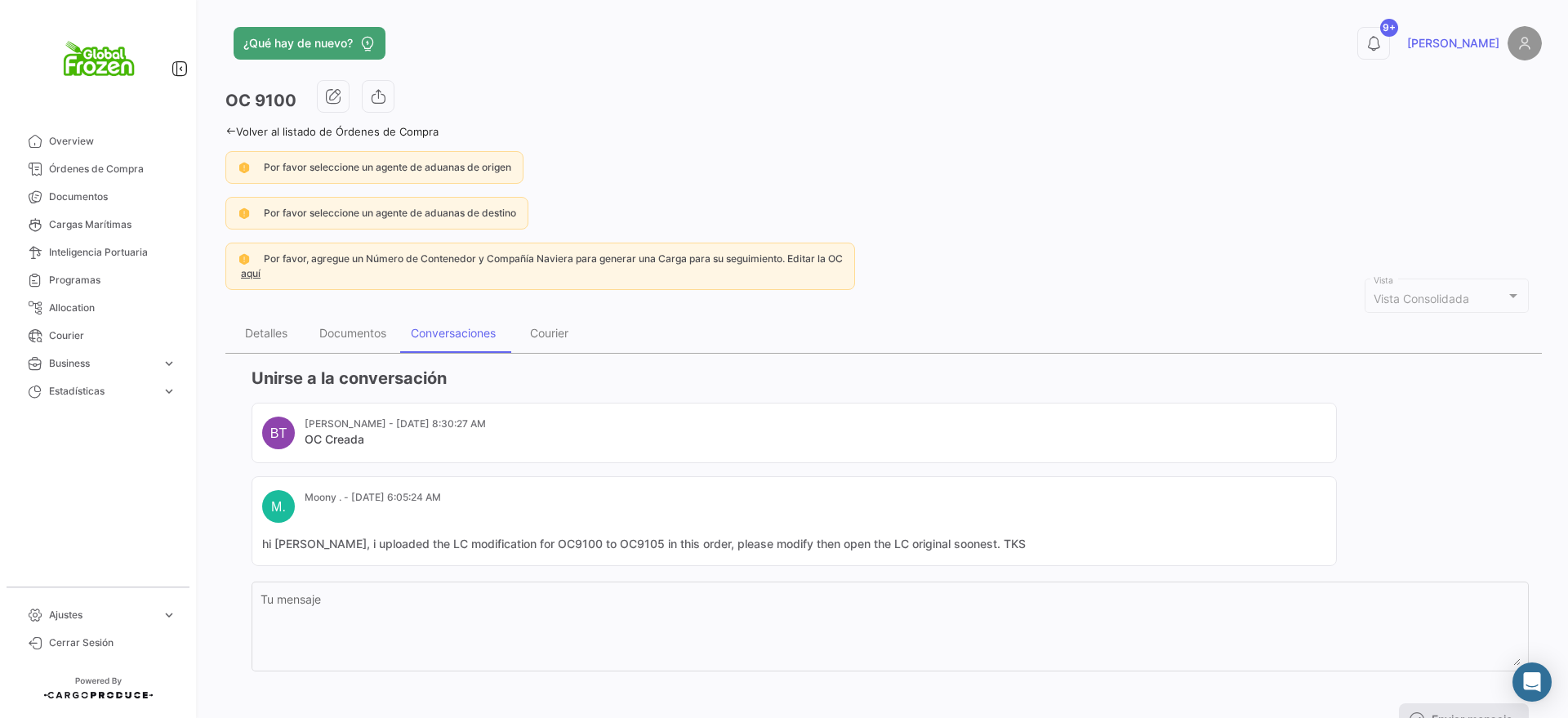
drag, startPoint x: 40, startPoint y: 1, endPoint x: 661, endPoint y: 57, distance: 623.5
click at [661, 57] on div "¿Qué hay de nuevo?" at bounding box center [588, 43] width 725 height 33
click at [99, 198] on span "Documentos" at bounding box center [112, 197] width 127 height 15
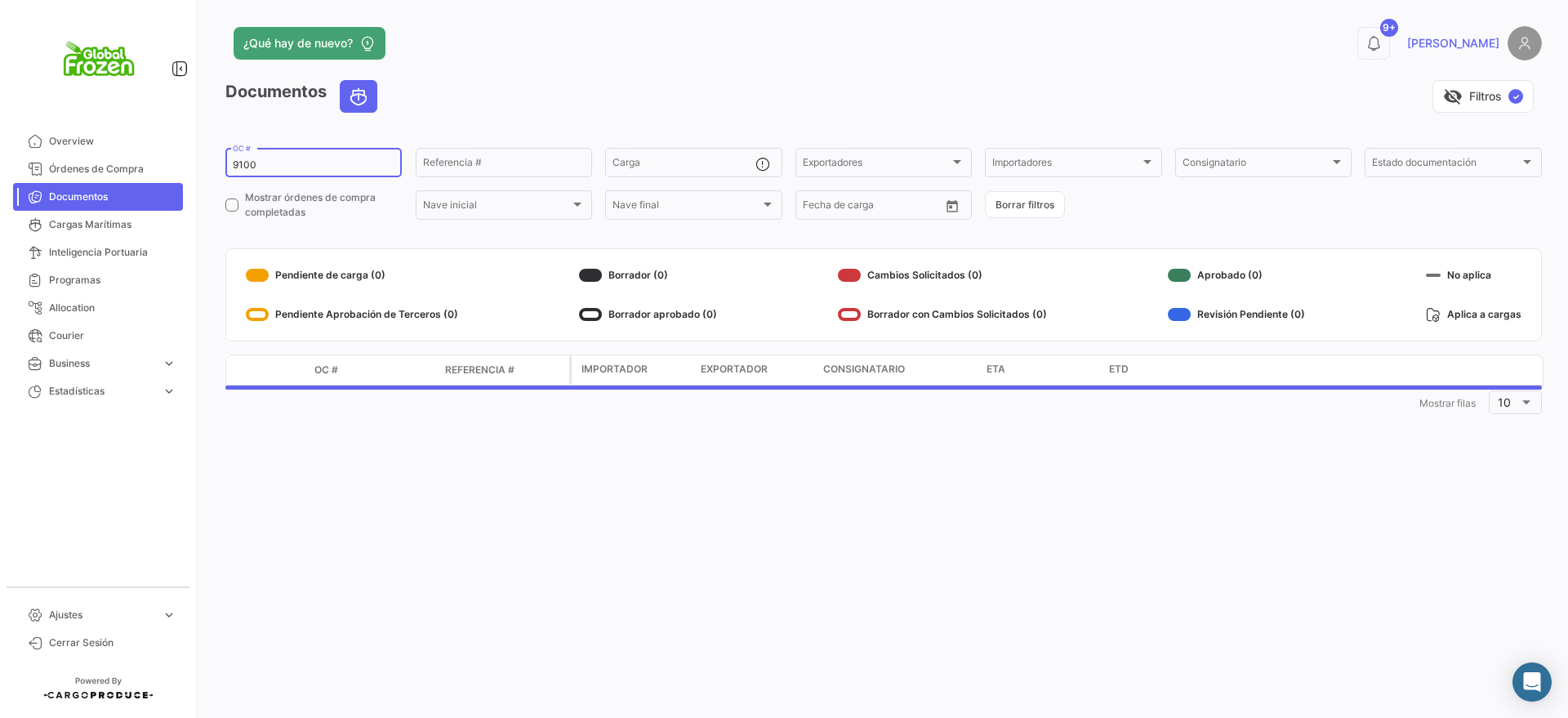
click at [284, 162] on input "9100" at bounding box center [314, 165] width 162 height 11
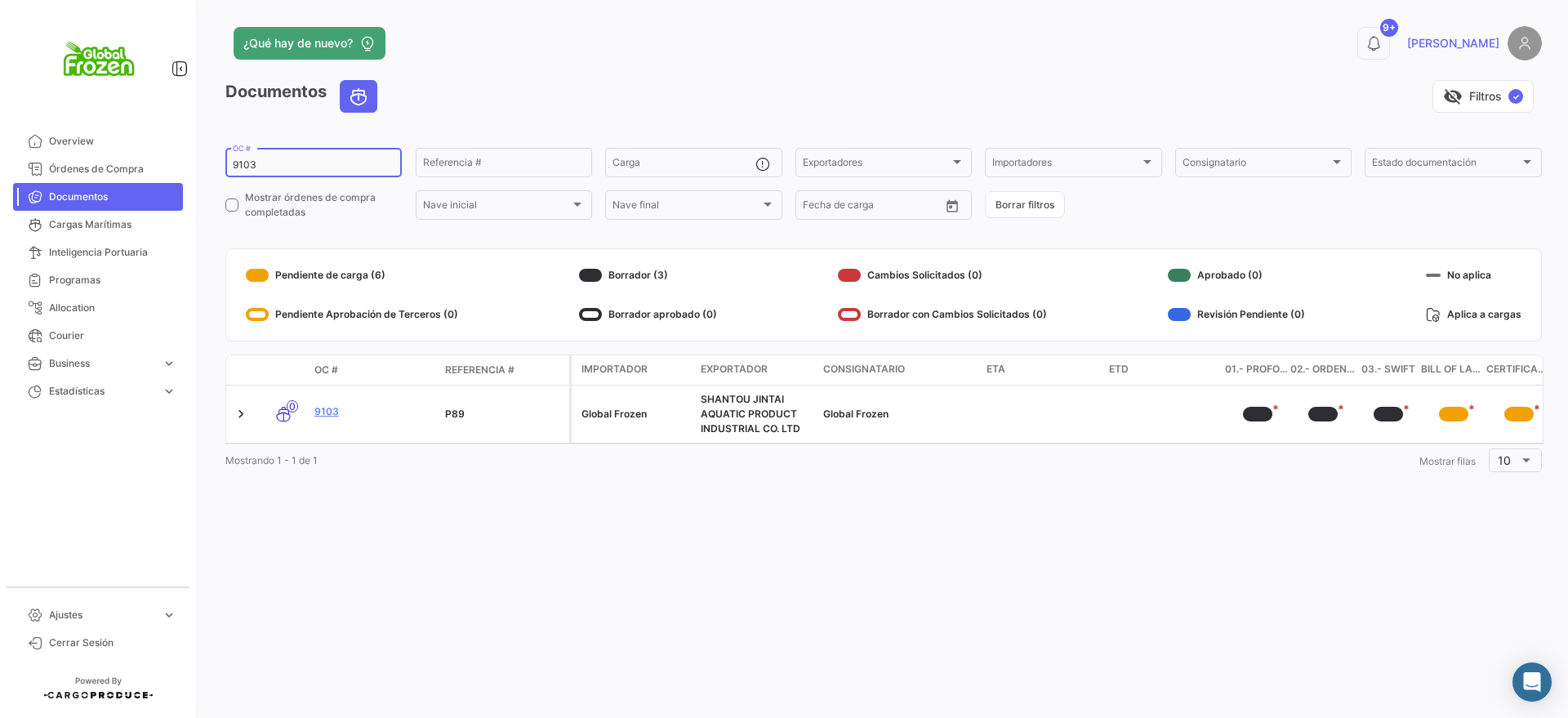
type input "9103"
click at [322, 410] on link "9103" at bounding box center [374, 412] width 118 height 15
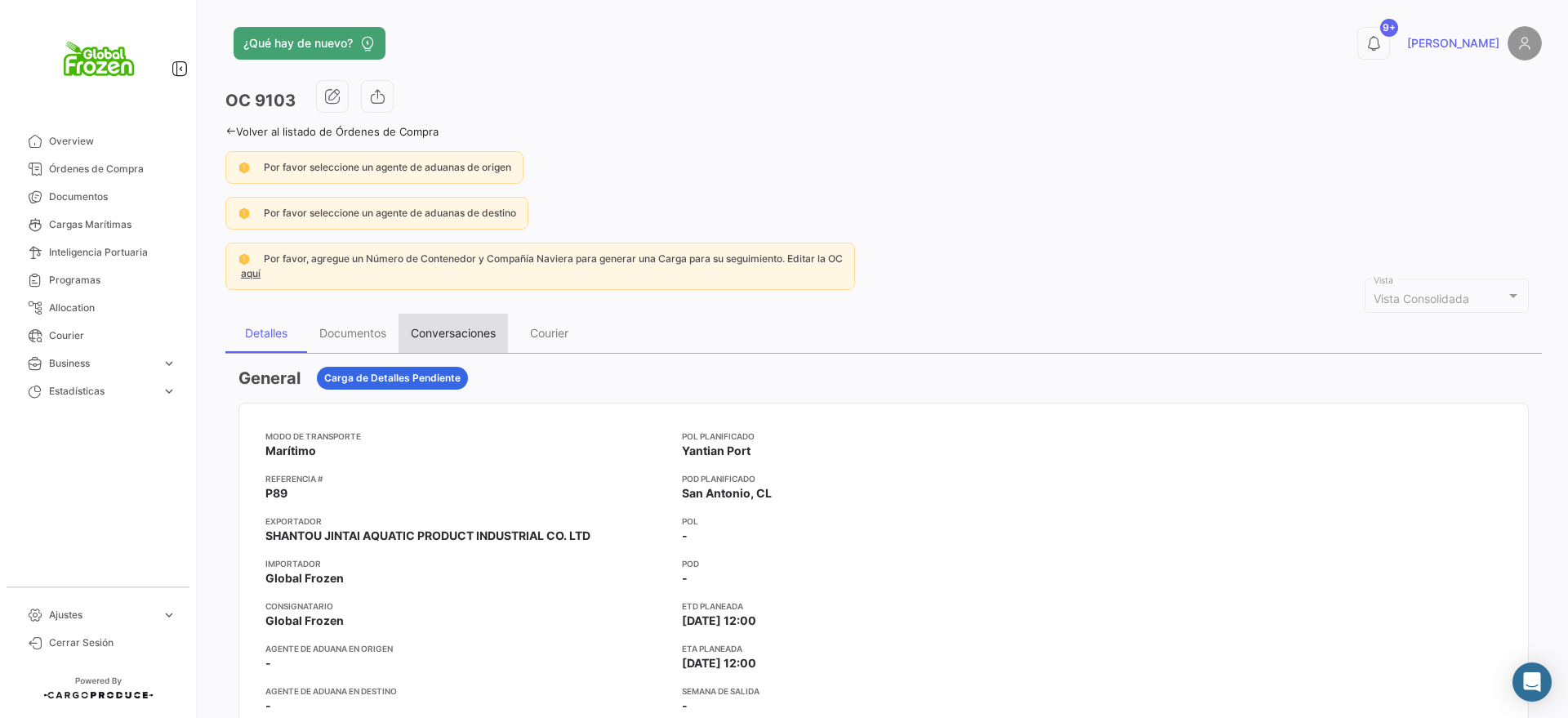
click at [490, 339] on div "Conversaciones" at bounding box center [453, 332] width 85 height 14
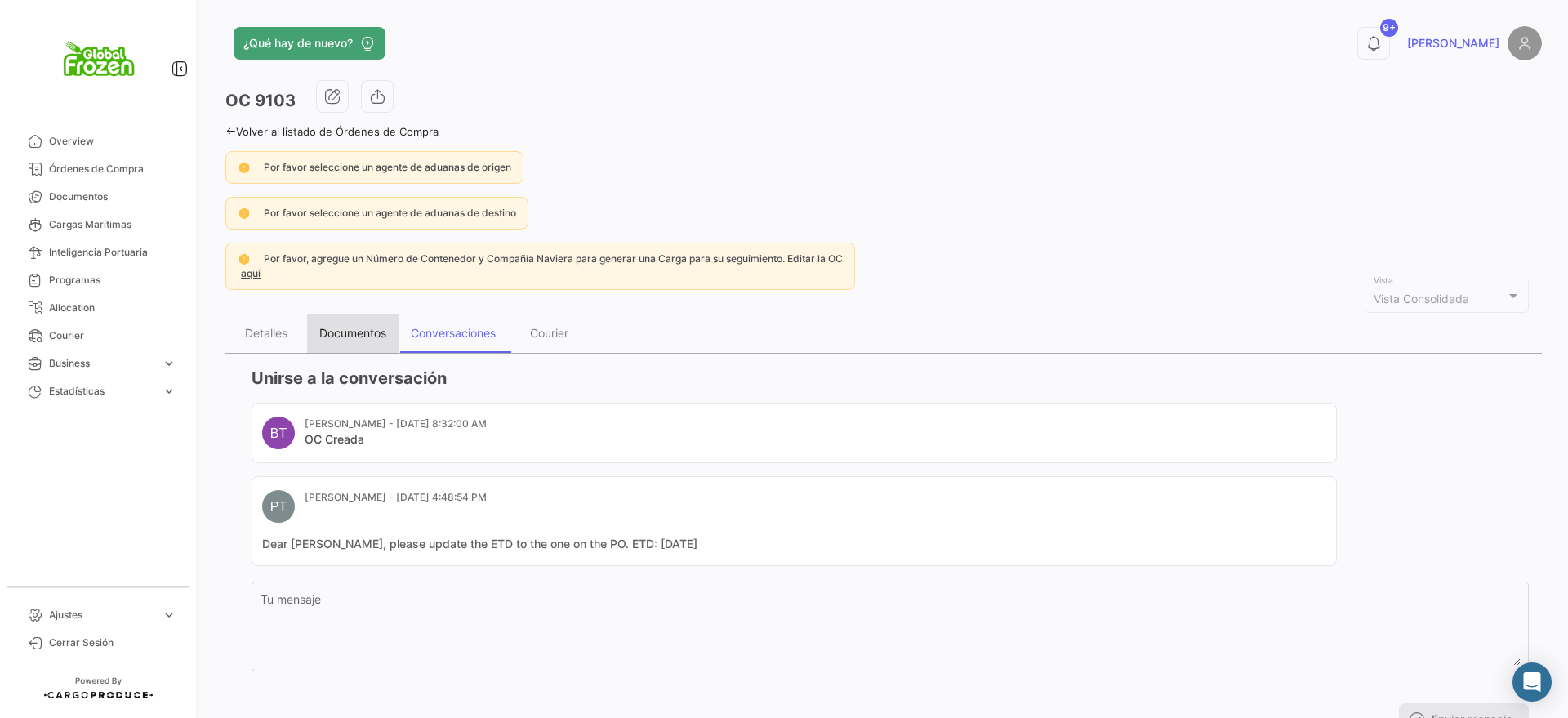
click at [350, 336] on div "Documentos" at bounding box center [353, 332] width 67 height 14
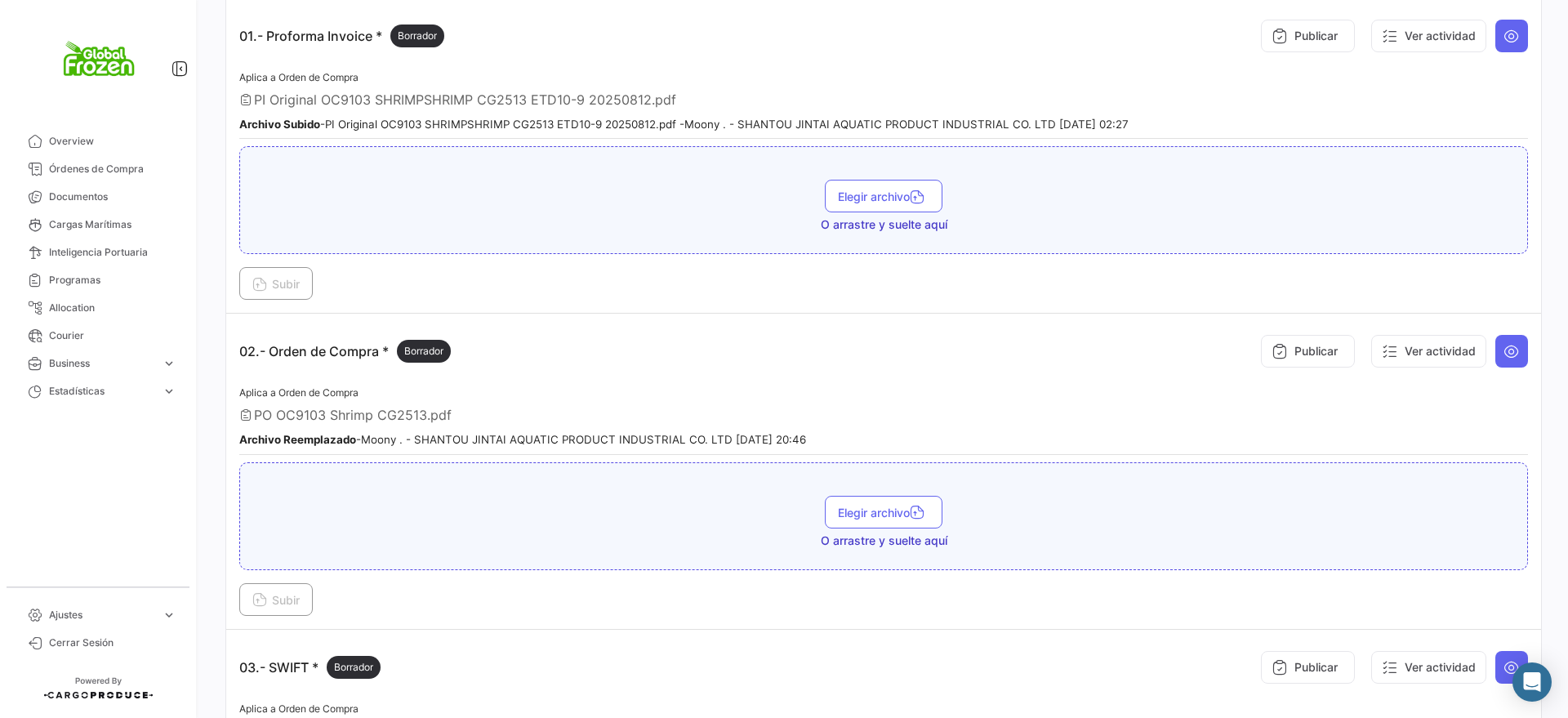
scroll to position [510, 0]
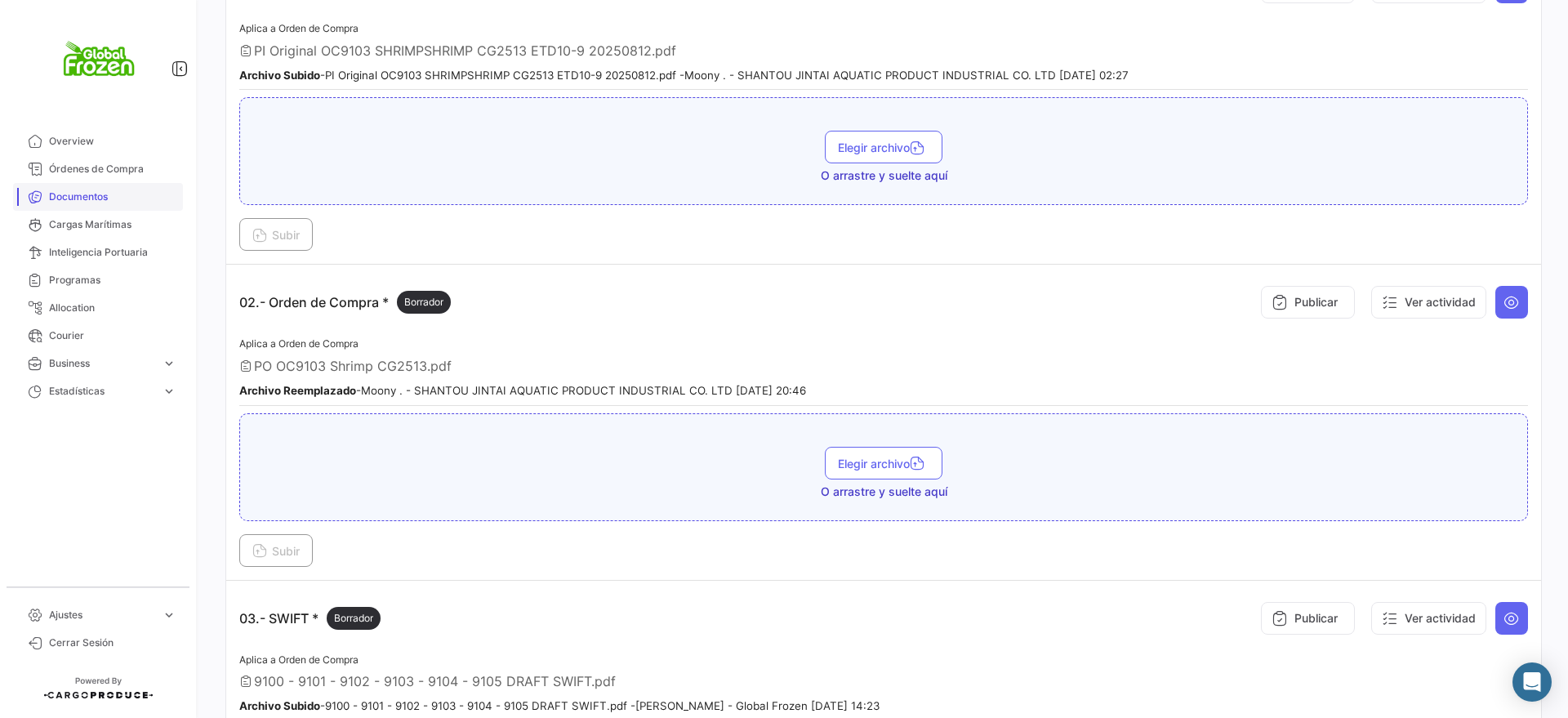
click at [122, 208] on link "Documentos" at bounding box center [97, 197] width 169 height 28
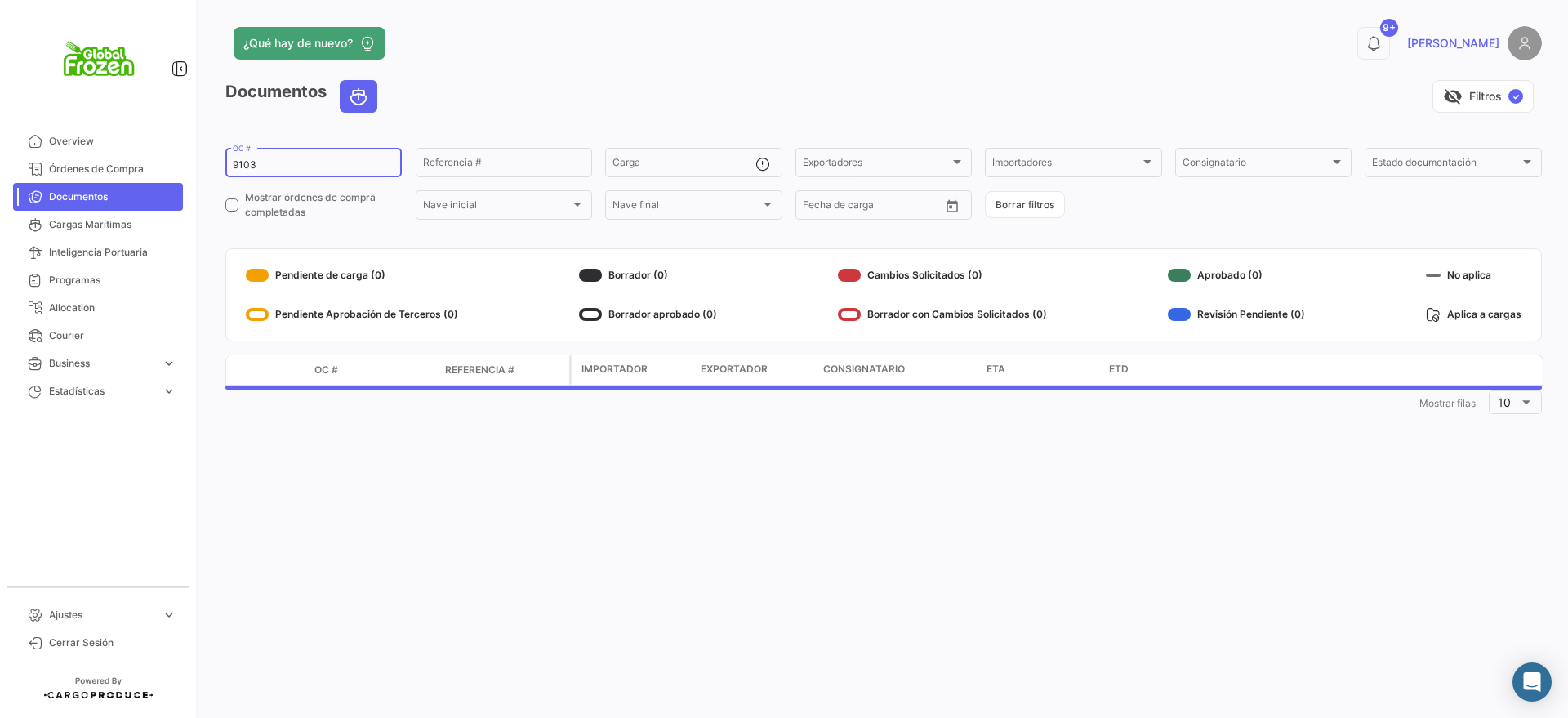
click at [318, 159] on input "9103" at bounding box center [314, 165] width 162 height 11
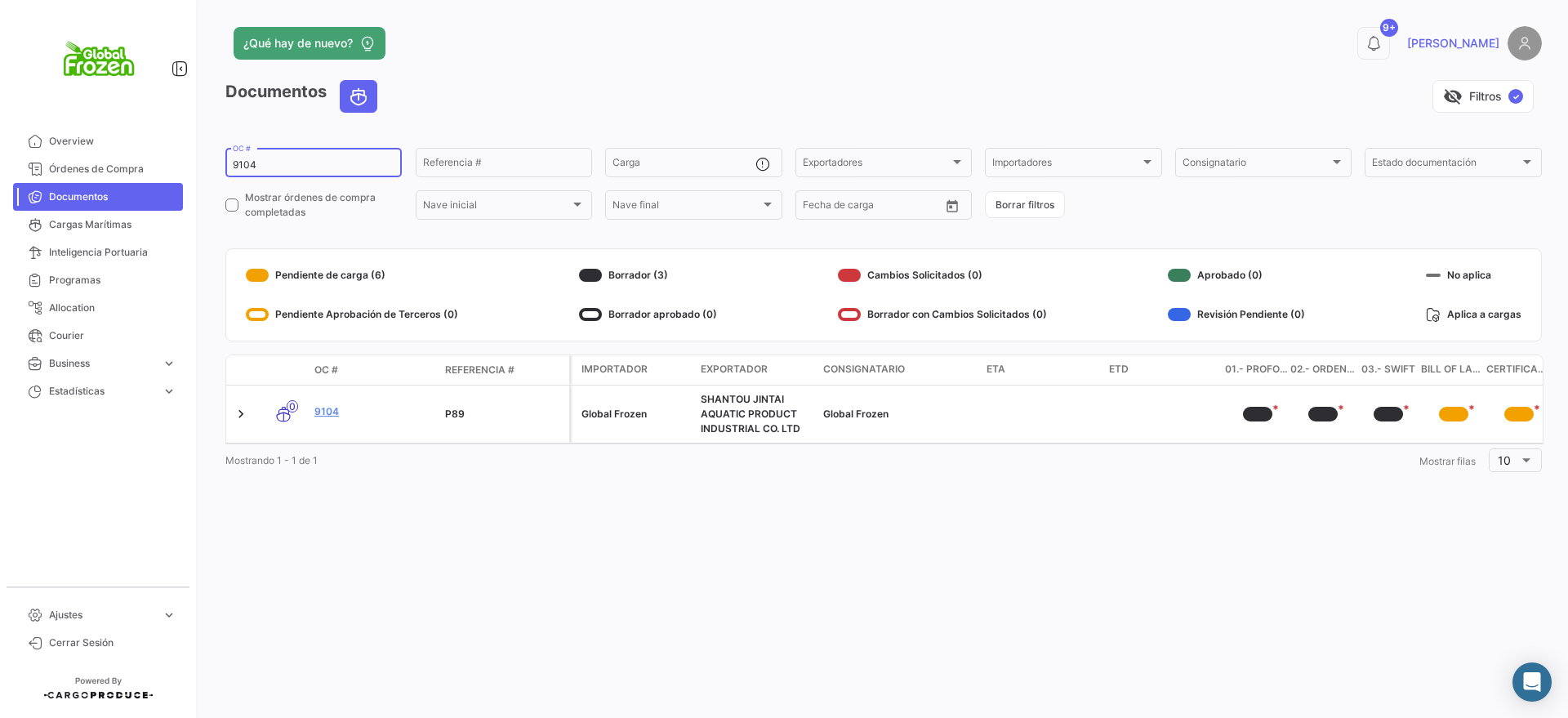
type input "9104"
click at [334, 413] on link "9104" at bounding box center [374, 412] width 118 height 15
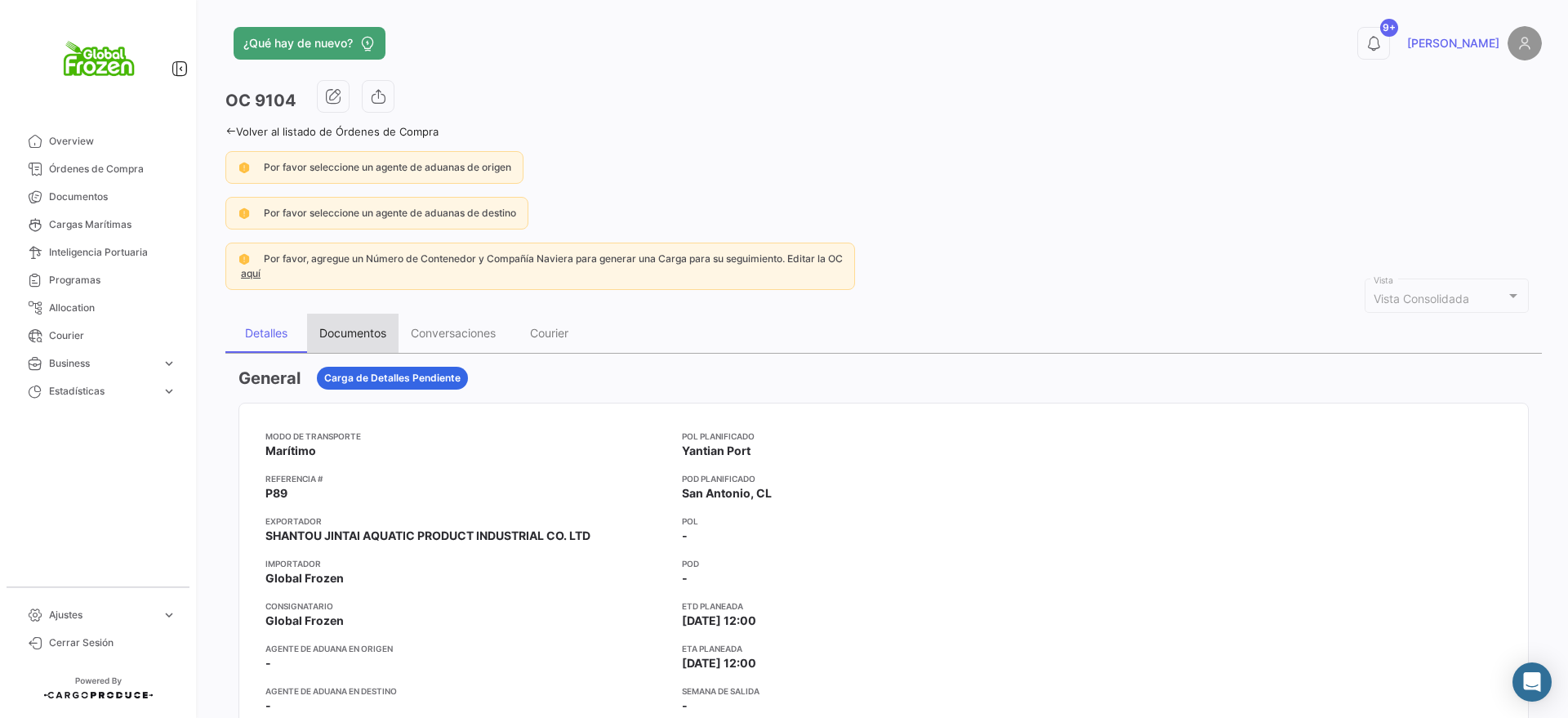
click at [351, 329] on div "Documentos" at bounding box center [353, 332] width 67 height 14
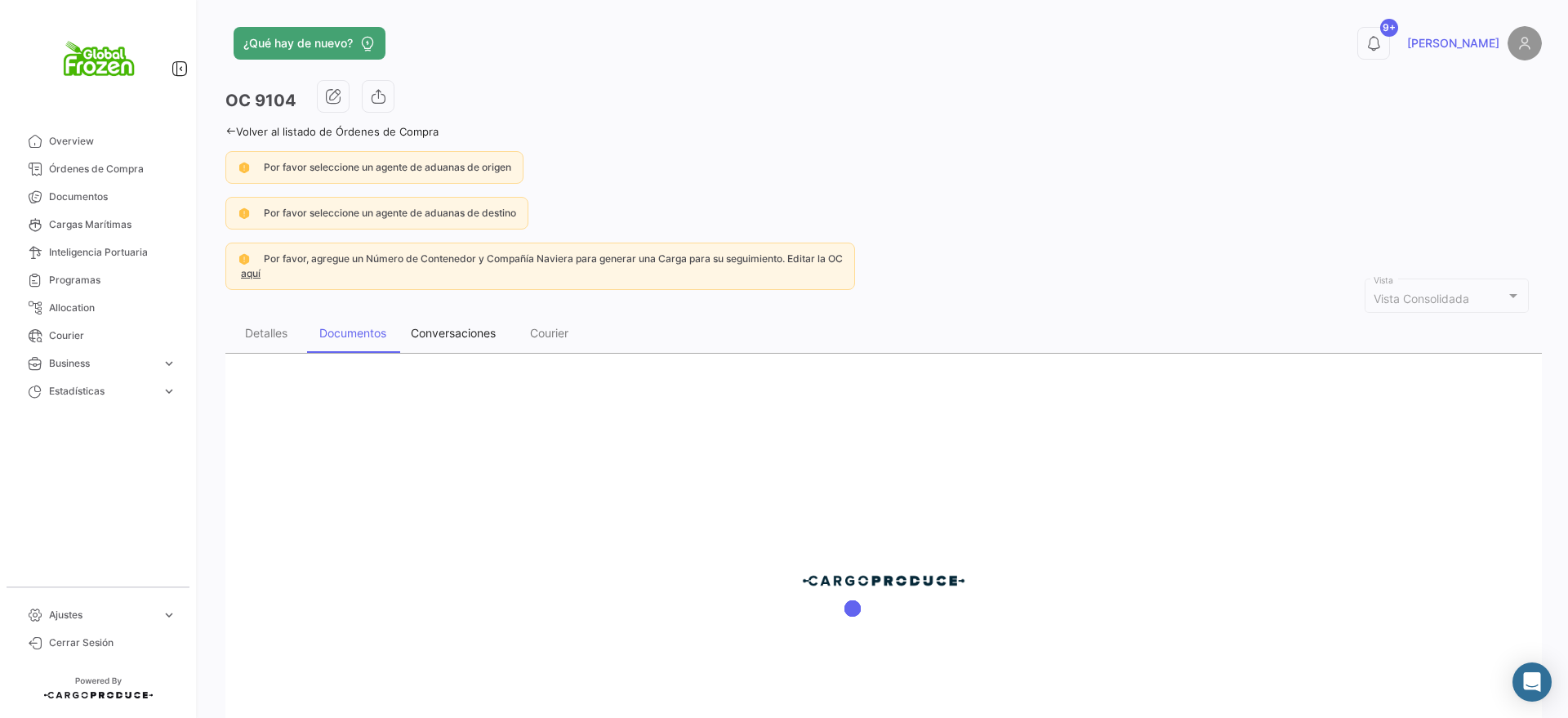
click at [429, 330] on div "Conversaciones" at bounding box center [453, 332] width 85 height 14
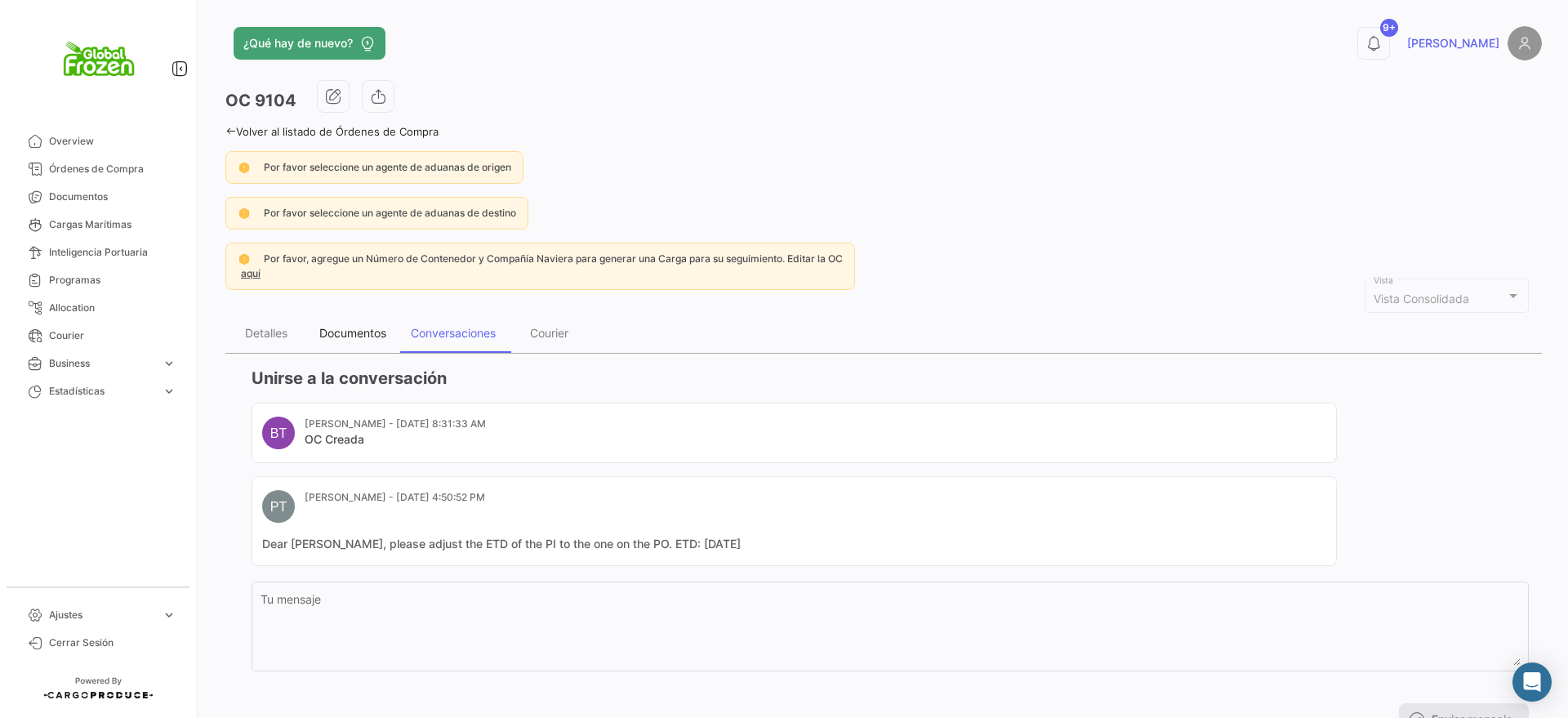
click at [360, 323] on div "Documentos" at bounding box center [353, 333] width 92 height 39
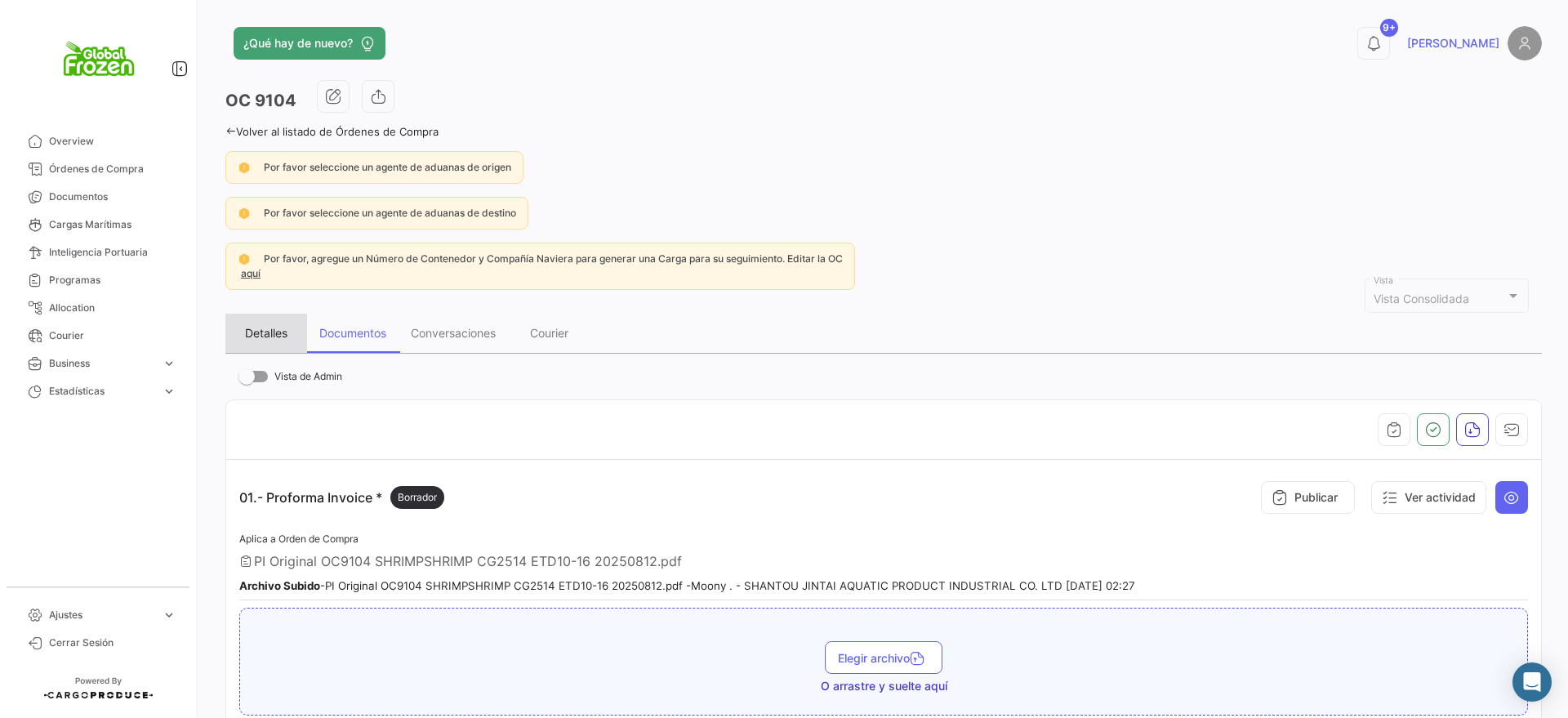
click at [281, 327] on div "Detalles" at bounding box center [266, 332] width 42 height 14
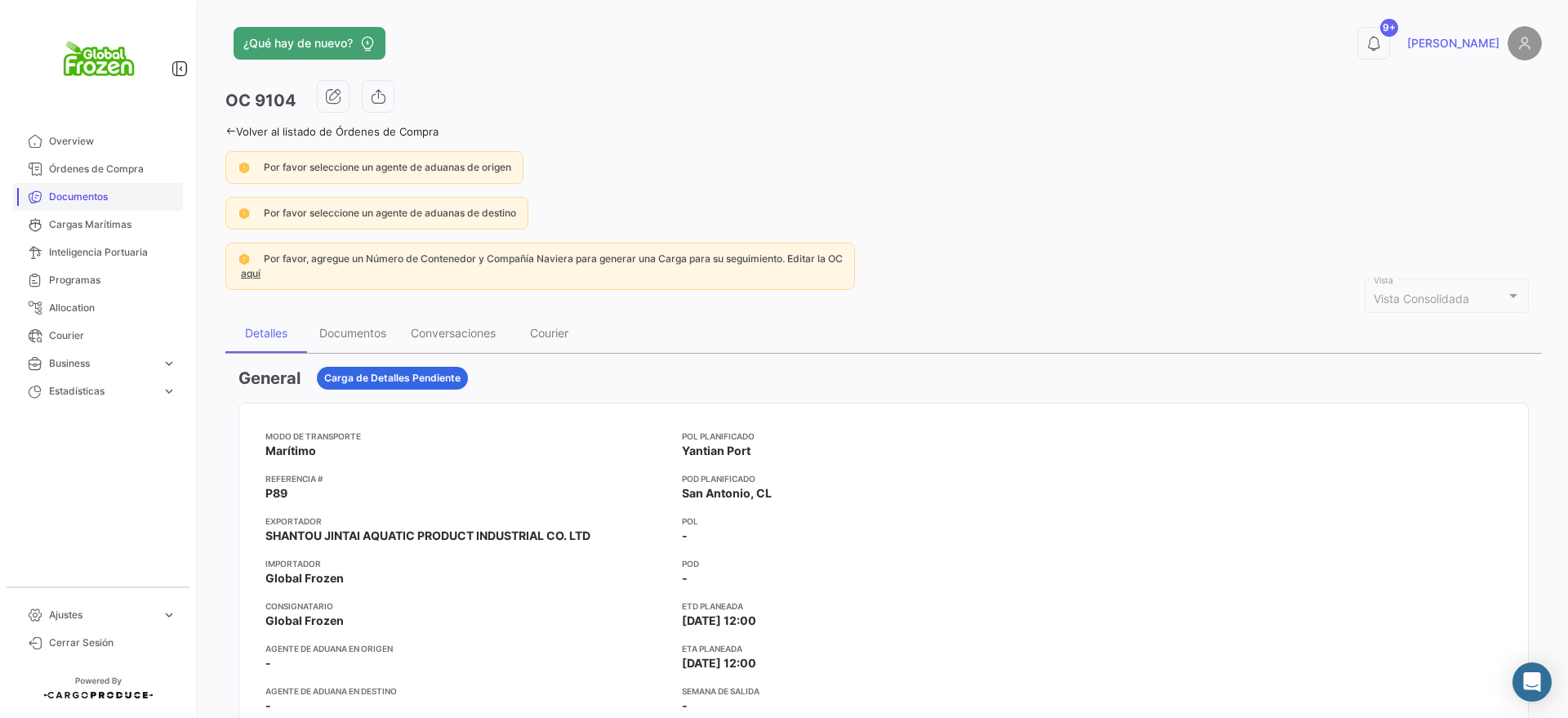
click at [118, 195] on span "Documentos" at bounding box center [112, 197] width 127 height 15
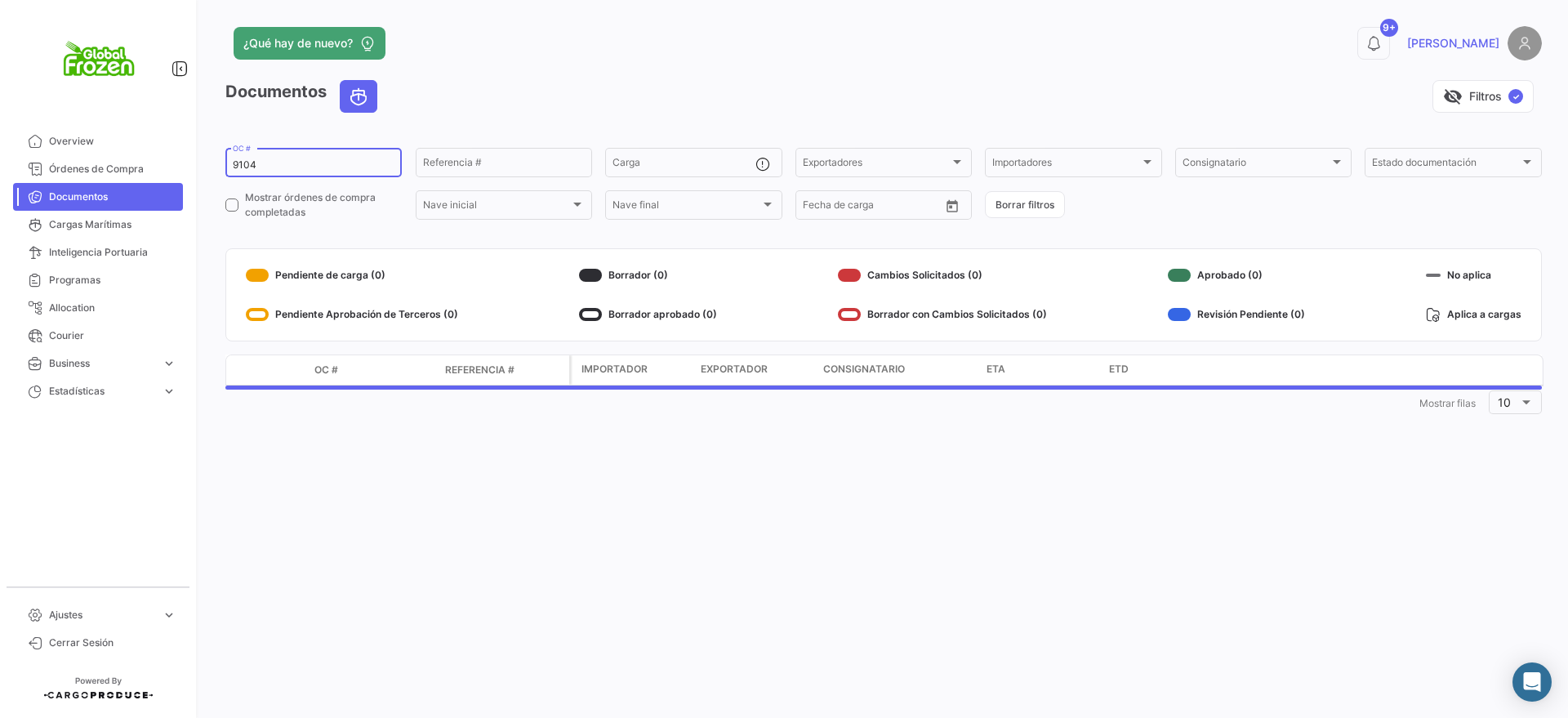
click at [285, 166] on input "9104" at bounding box center [314, 165] width 162 height 11
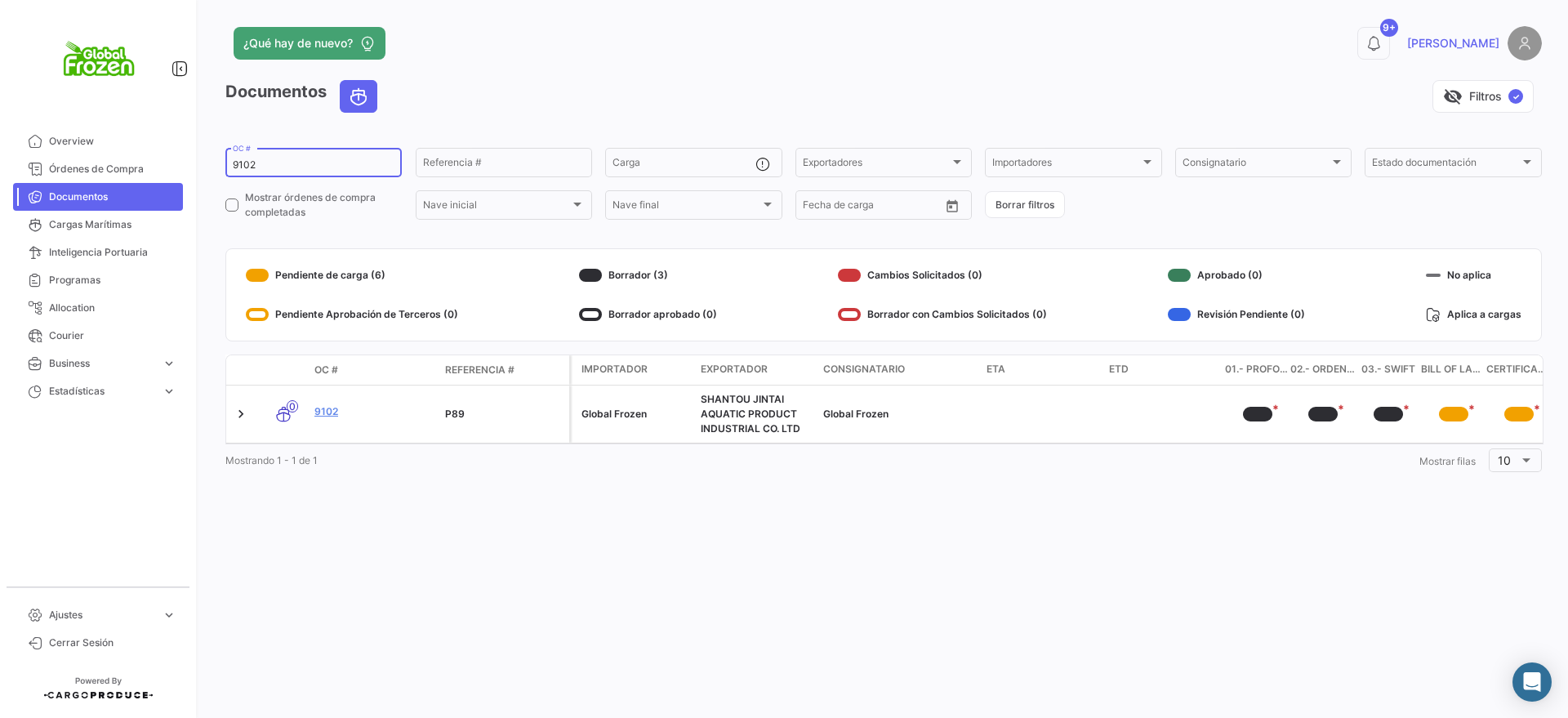
type input "9102"
click at [330, 411] on link "9102" at bounding box center [374, 412] width 118 height 15
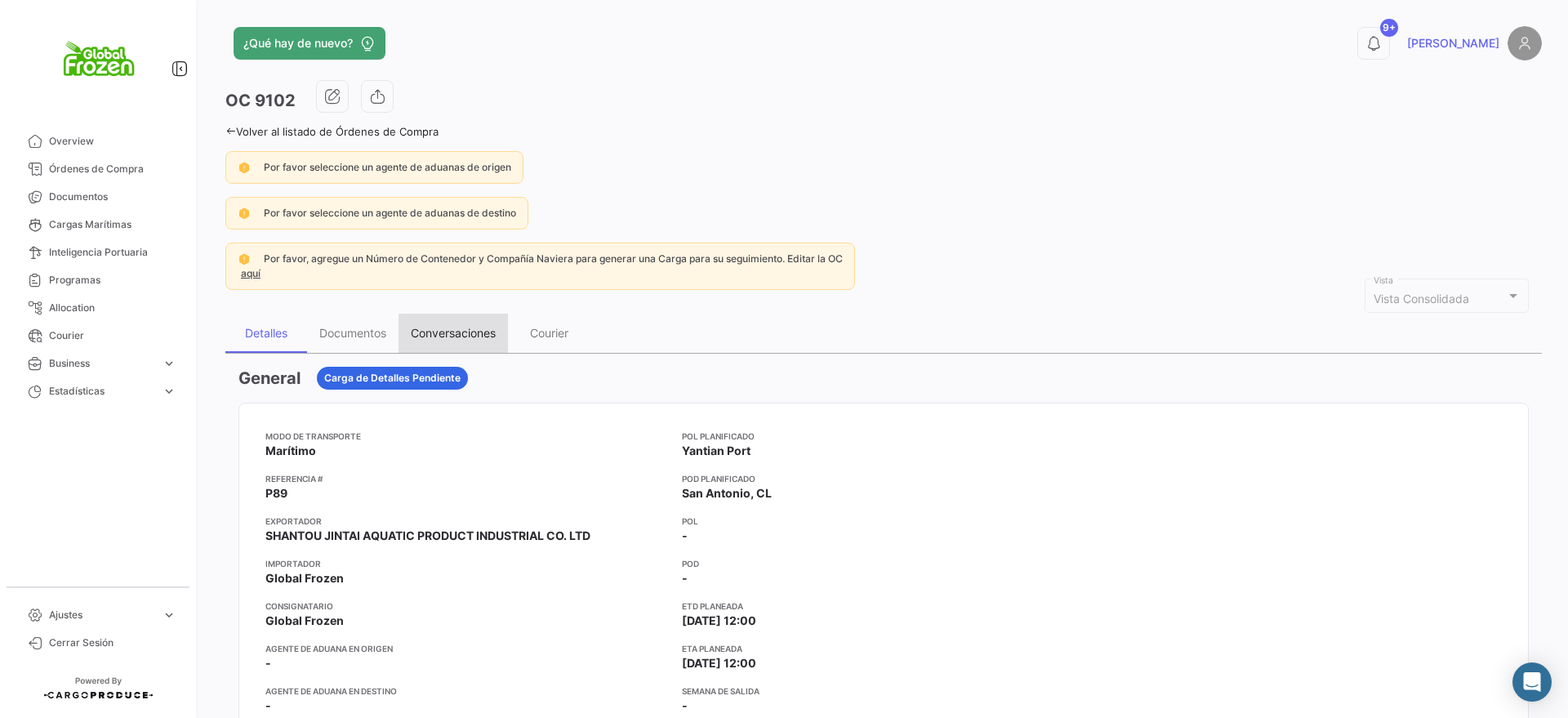
click at [445, 339] on div "Conversaciones" at bounding box center [453, 332] width 85 height 14
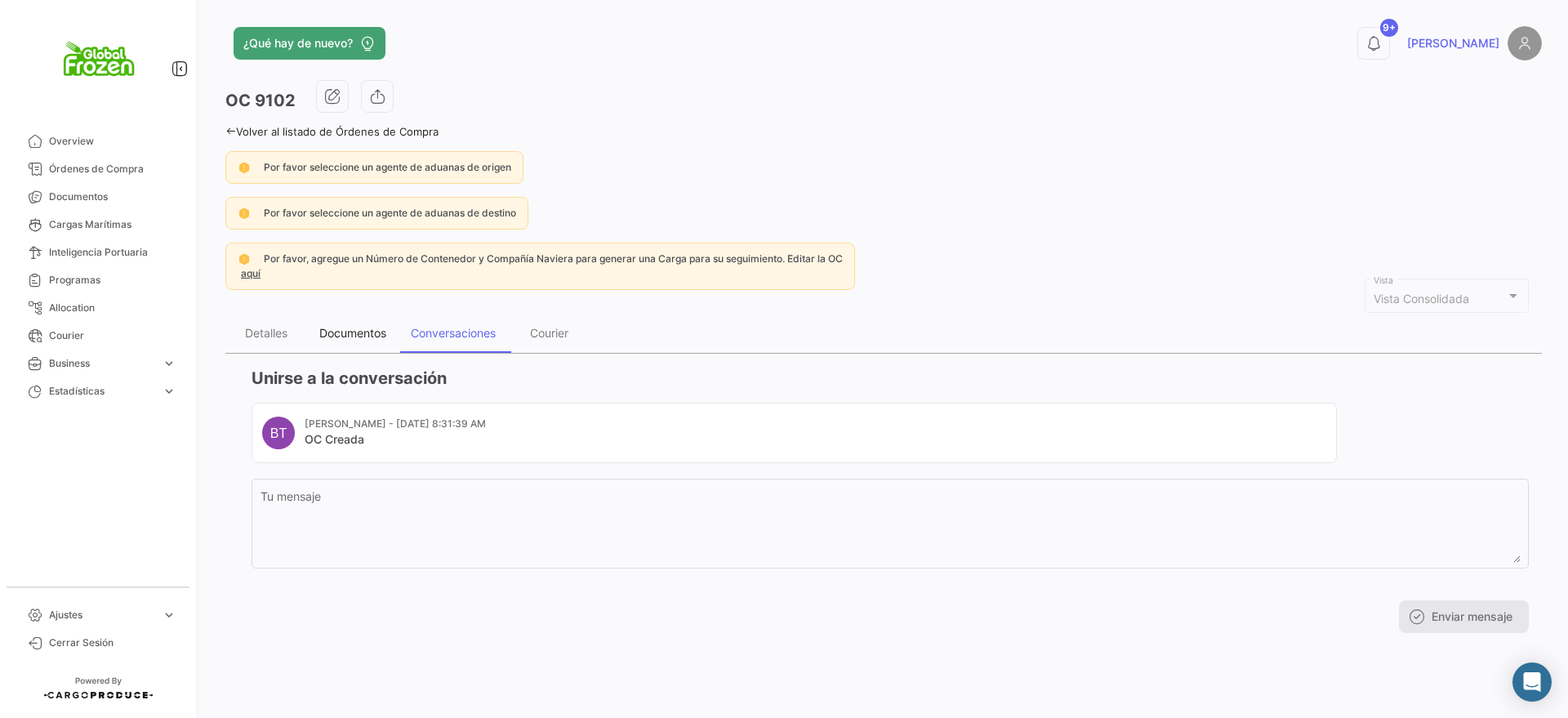
click at [349, 329] on div "Documentos" at bounding box center [353, 332] width 67 height 14
